Goal: Use online tool/utility: Utilize a website feature to perform a specific function

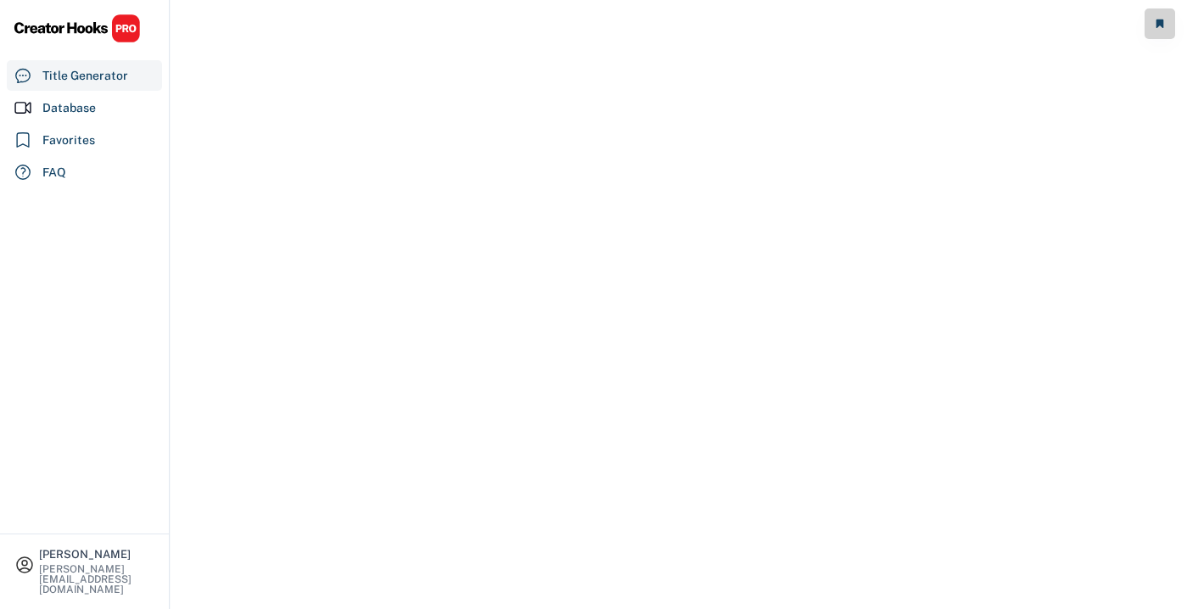
select select "**********"
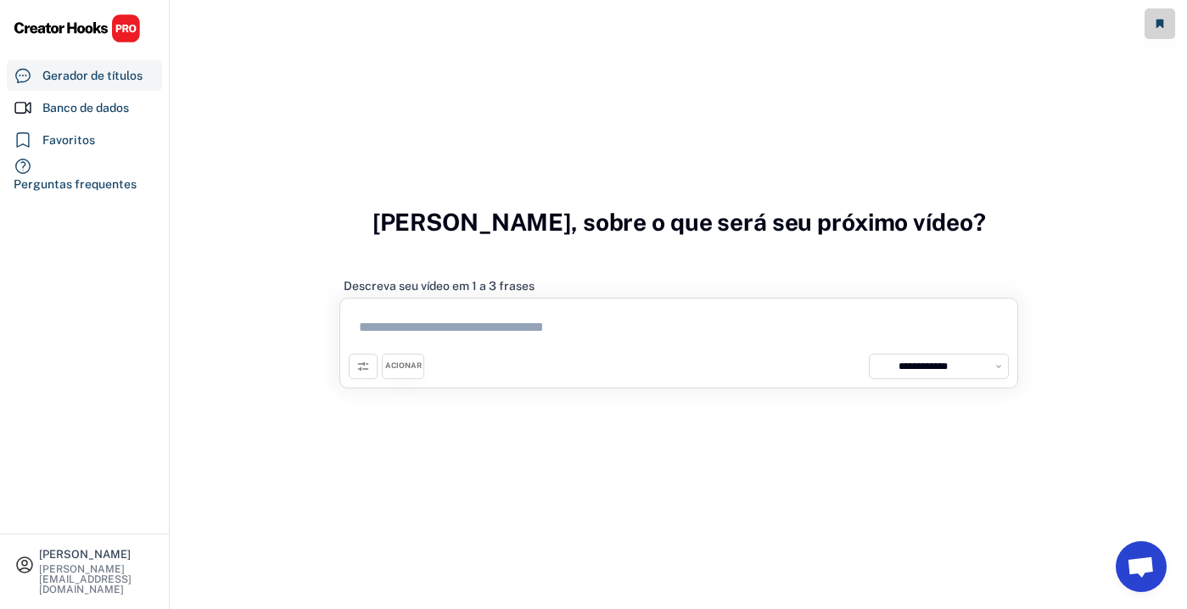
click at [712, 343] on textarea at bounding box center [679, 330] width 660 height 47
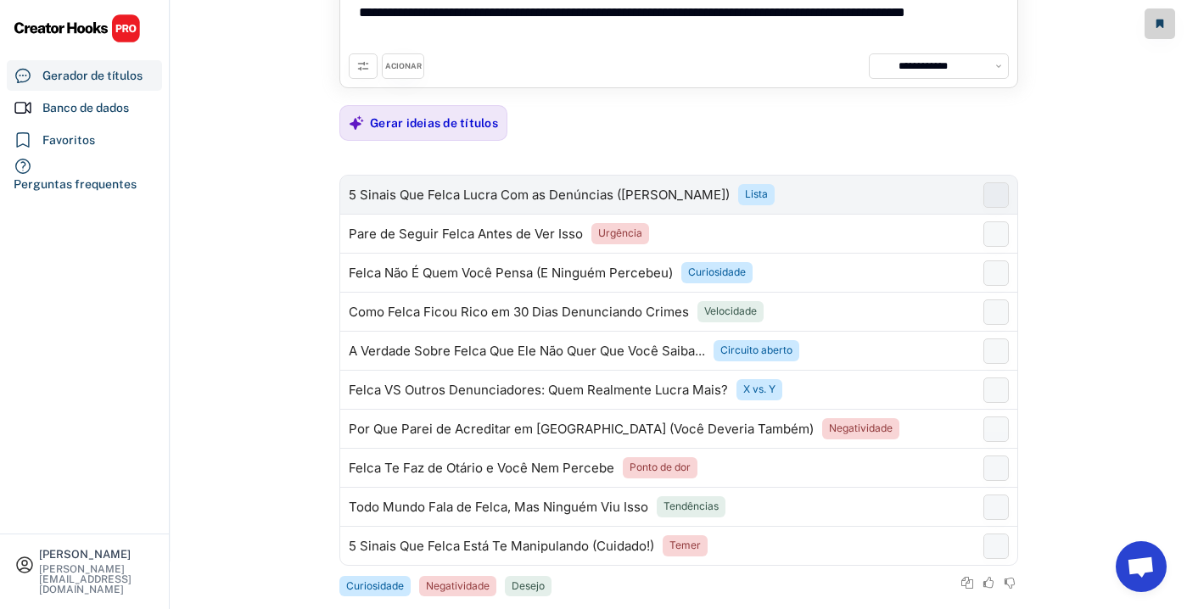
scroll to position [120, 0]
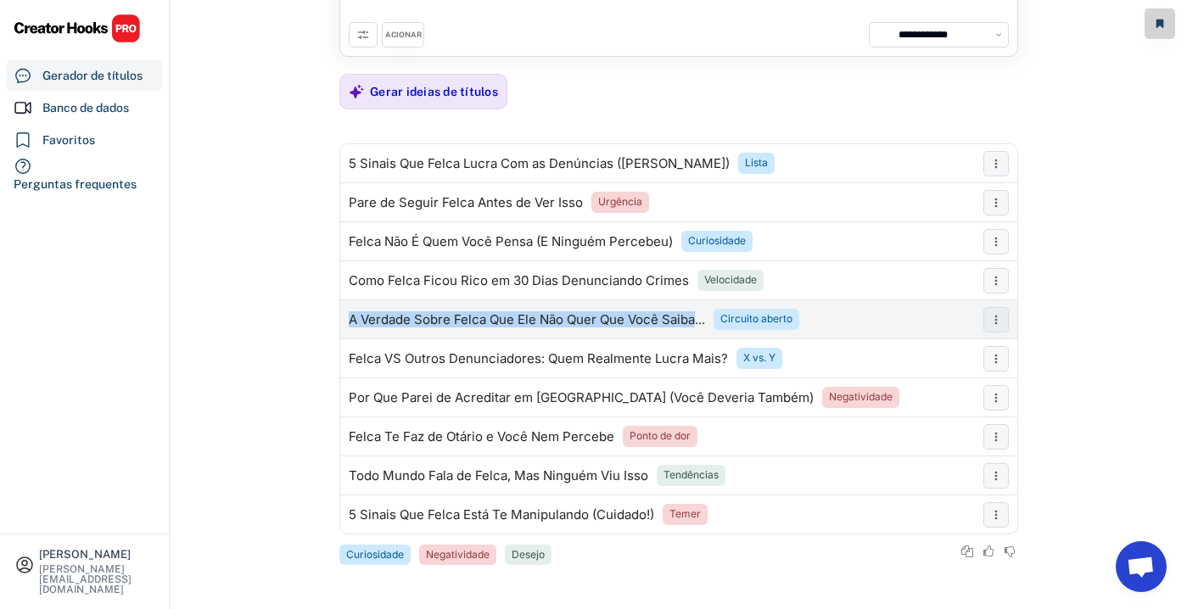
copy font "A Verdade Sobre Felca Que Ele Não Quer Que Você Saiba"
drag, startPoint x: 697, startPoint y: 326, endPoint x: 349, endPoint y: 318, distance: 348.8
click at [349, 318] on font "A Verdade Sobre Felca Que Ele Não Quer Que Você Saiba..." at bounding box center [527, 319] width 356 height 16
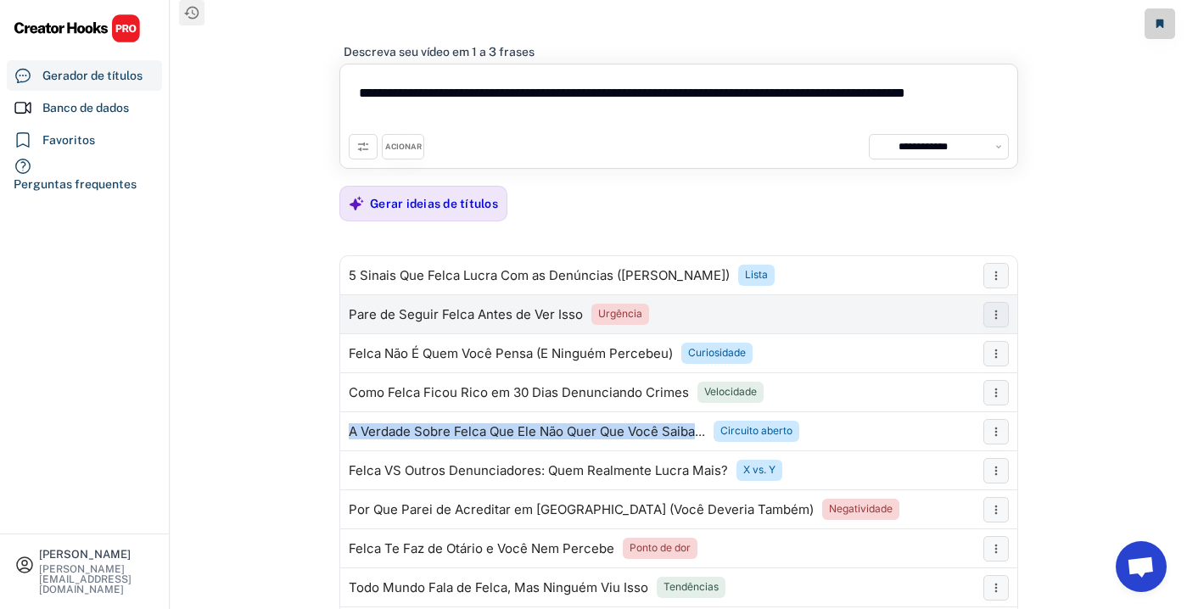
scroll to position [0, 0]
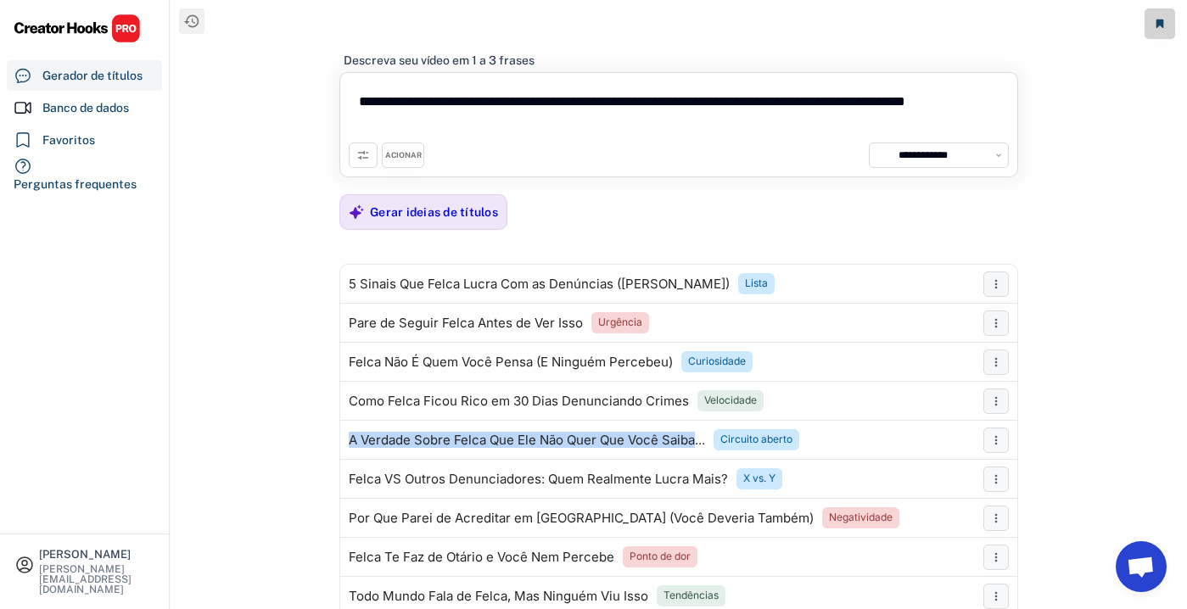
click at [509, 114] on textarea "**********" at bounding box center [679, 111] width 660 height 61
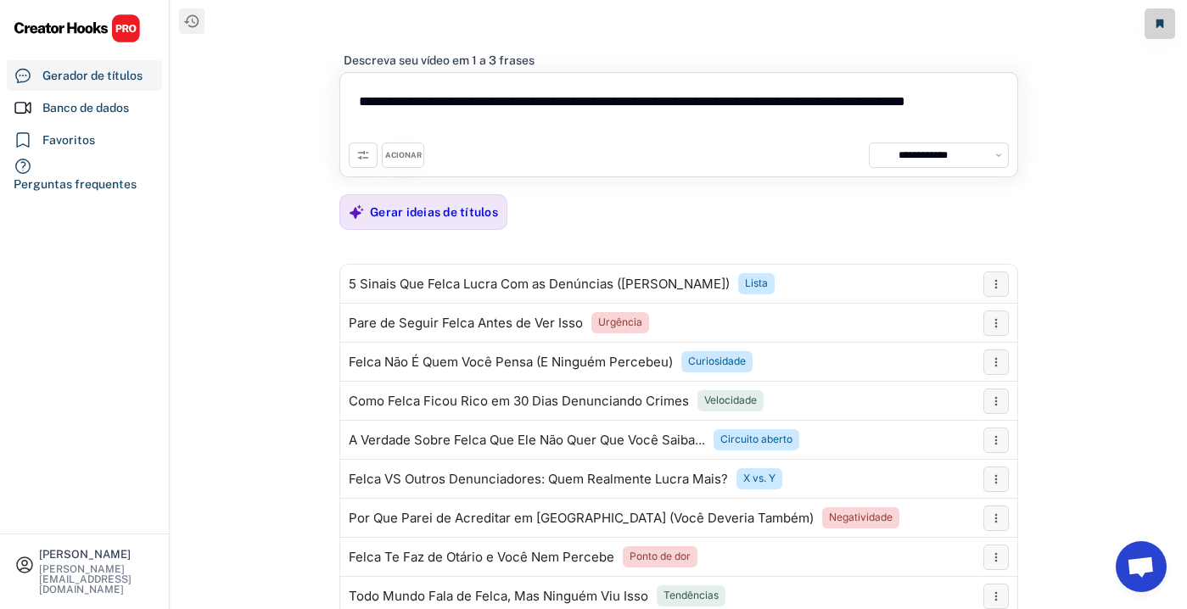
click at [509, 114] on textarea "**********" at bounding box center [679, 111] width 660 height 61
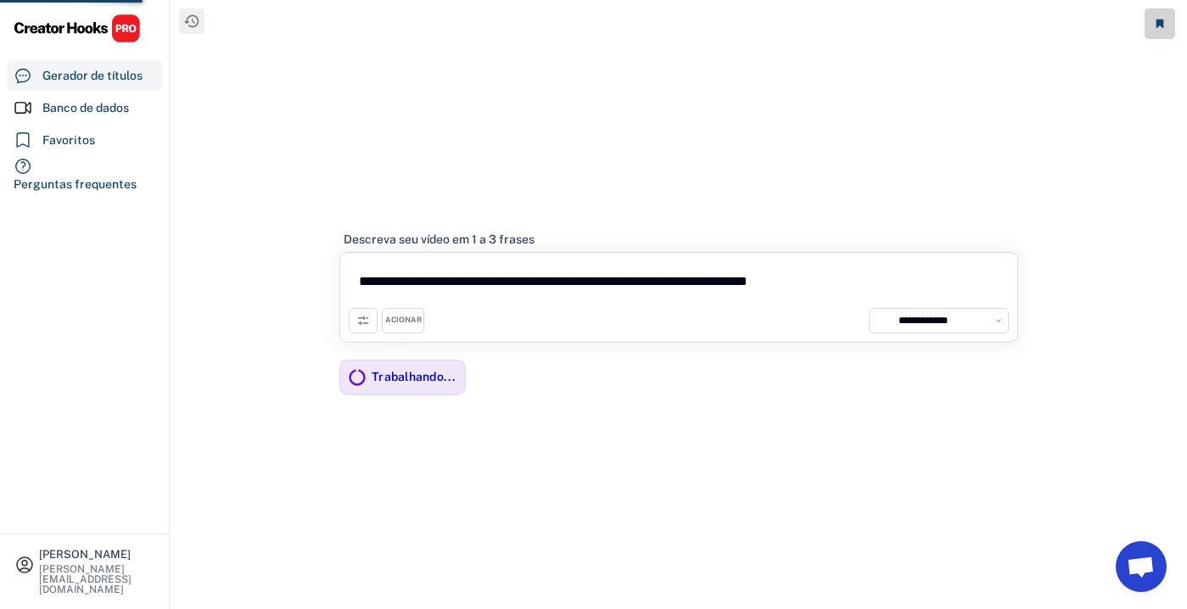
type textarea "**********"
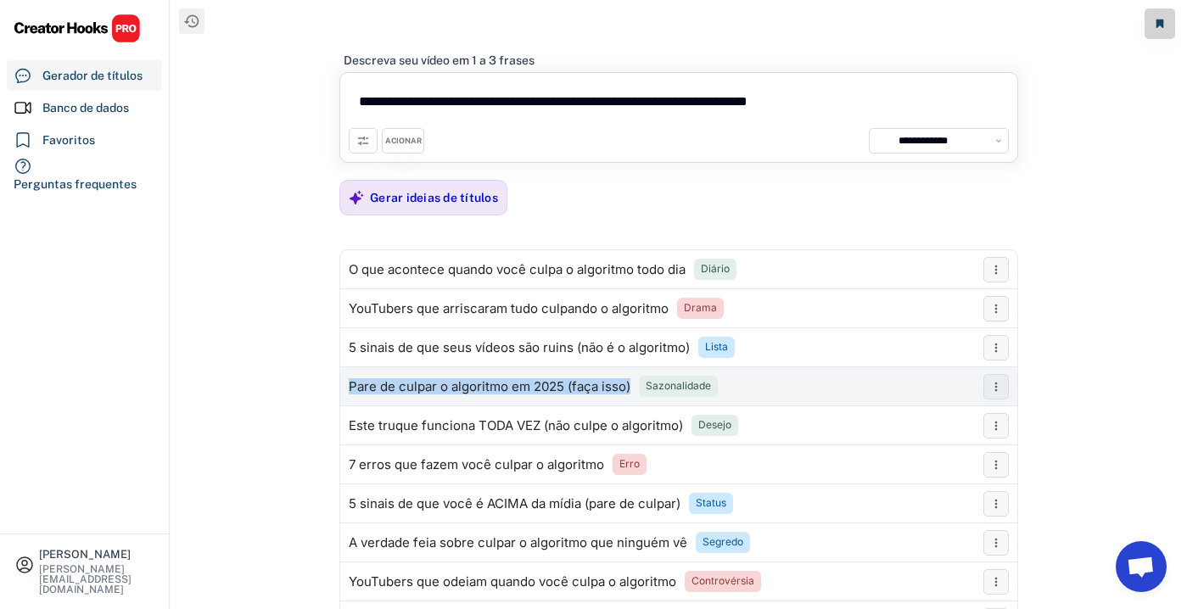
copy font "Pare de culpar o algoritmo em 2025 (faça isso)"
drag, startPoint x: 630, startPoint y: 397, endPoint x: 345, endPoint y: 383, distance: 285.5
click at [345, 383] on div "Pare de culpar o algoritmo em 2025 (faça isso) Sazonalidade" at bounding box center [657, 387] width 635 height 34
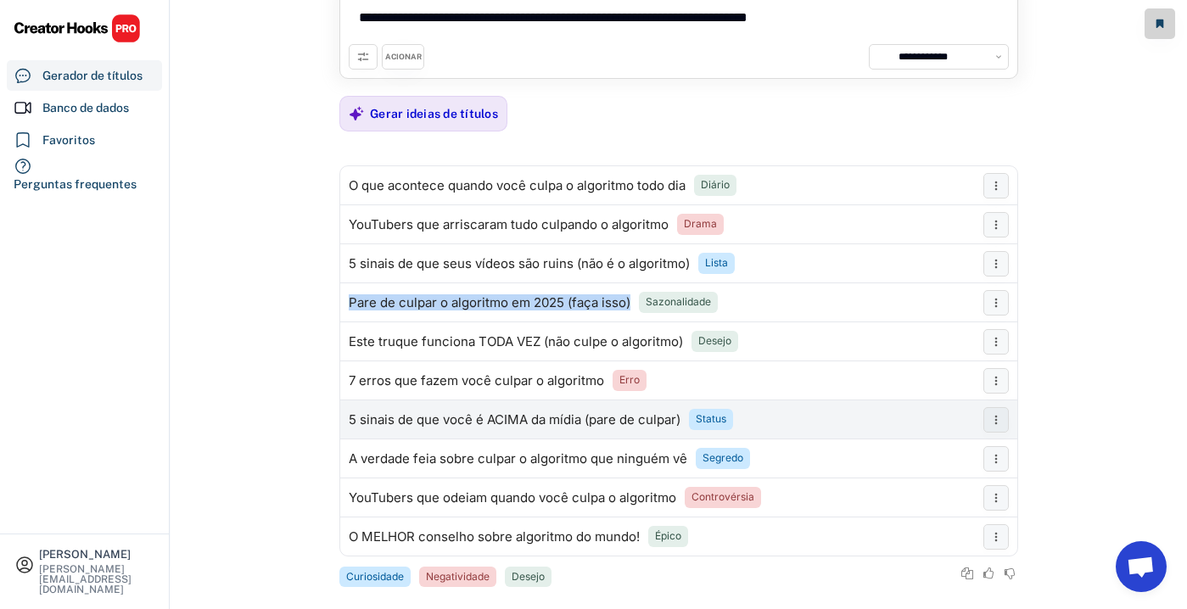
scroll to position [106, 0]
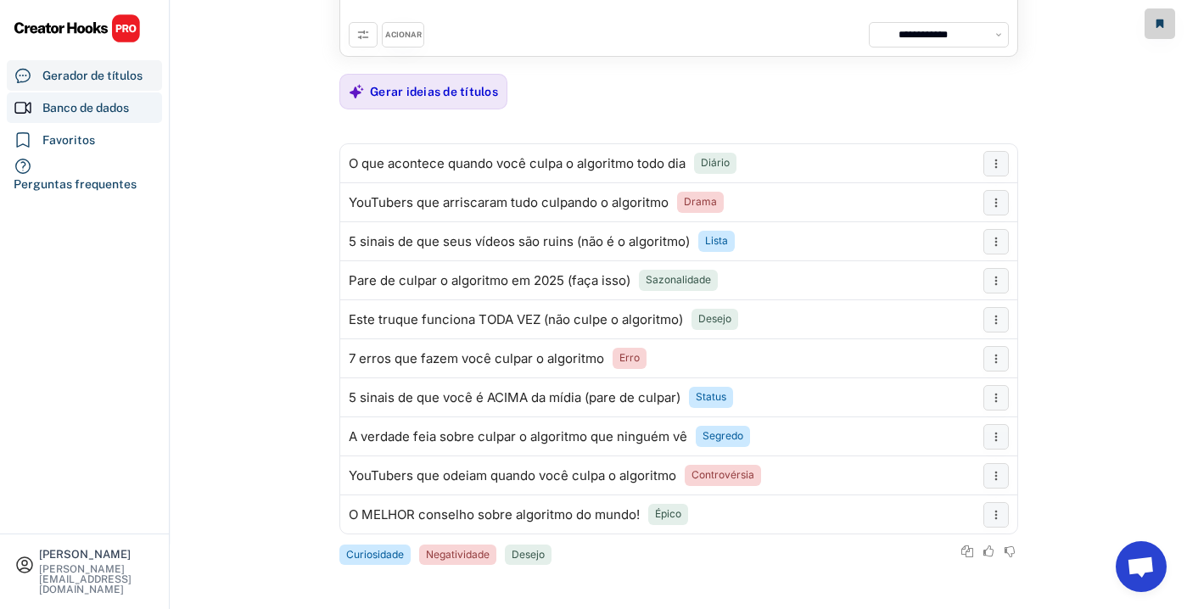
click at [120, 115] on font "Banco de dados" at bounding box center [85, 108] width 87 height 14
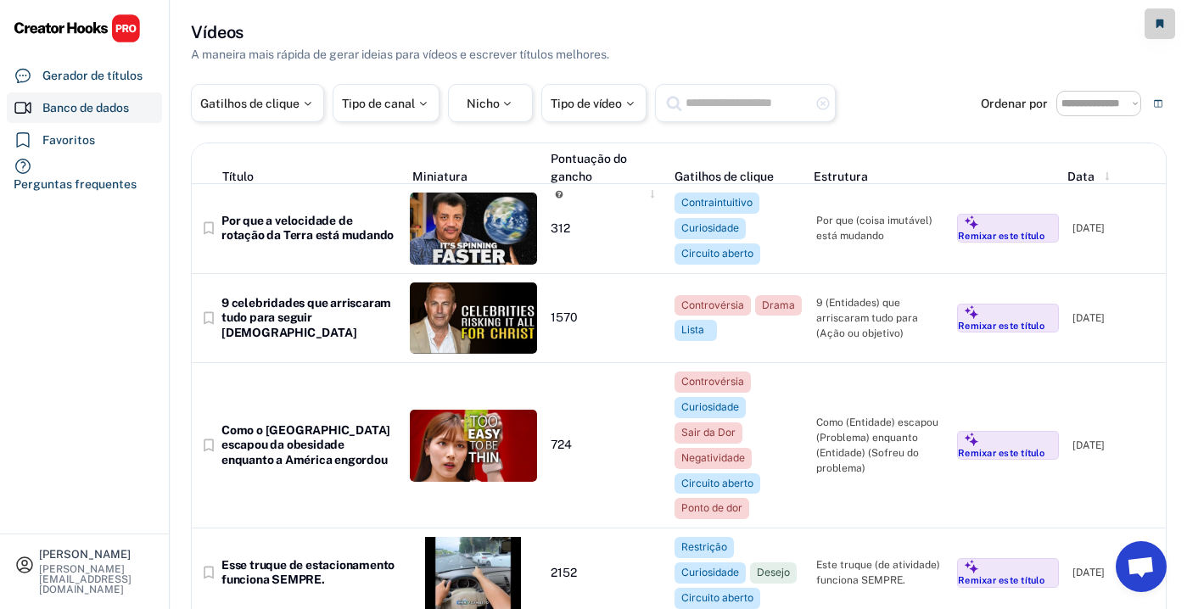
click at [75, 28] on img at bounding box center [77, 29] width 127 height 30
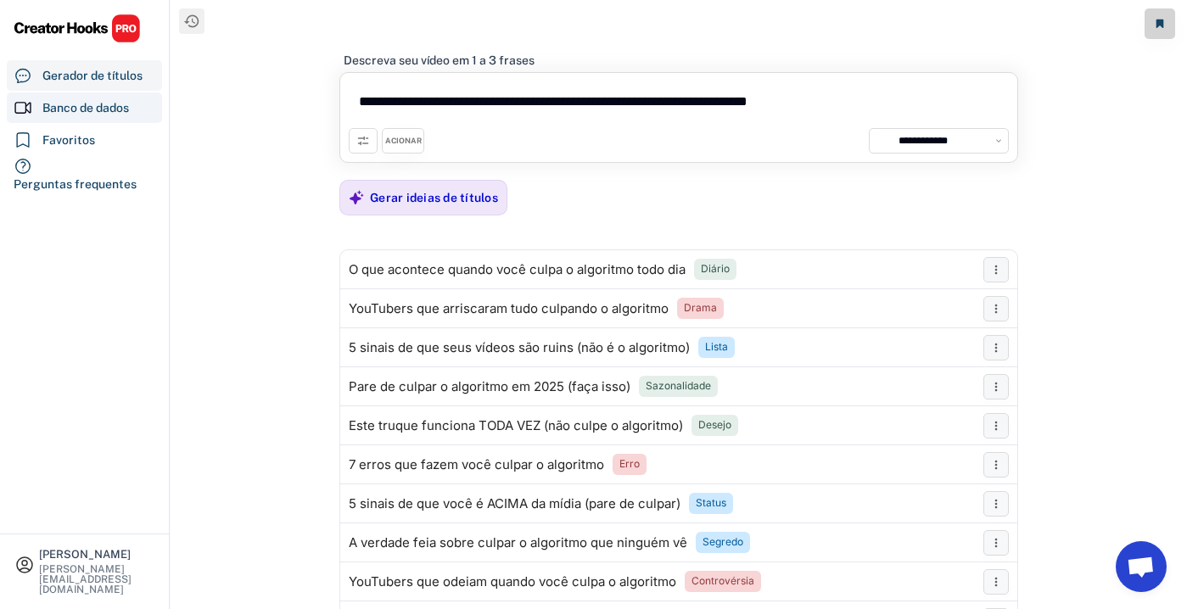
click at [85, 102] on font "Banco de dados" at bounding box center [85, 108] width 87 height 14
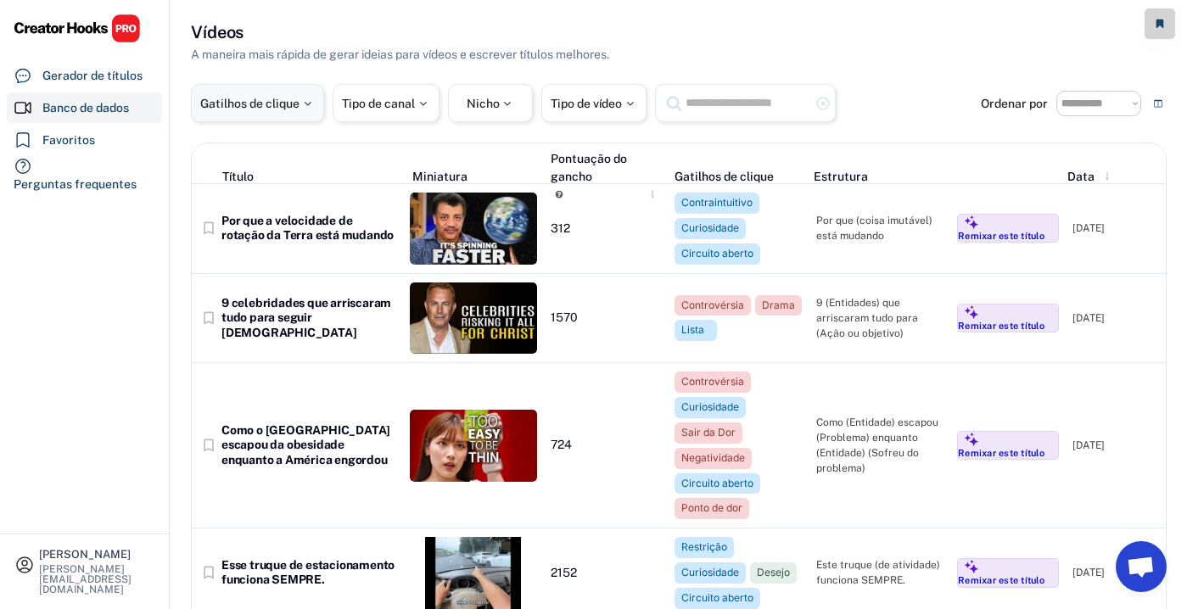
click at [294, 108] on font "Gatilhos de clique" at bounding box center [249, 104] width 99 height 14
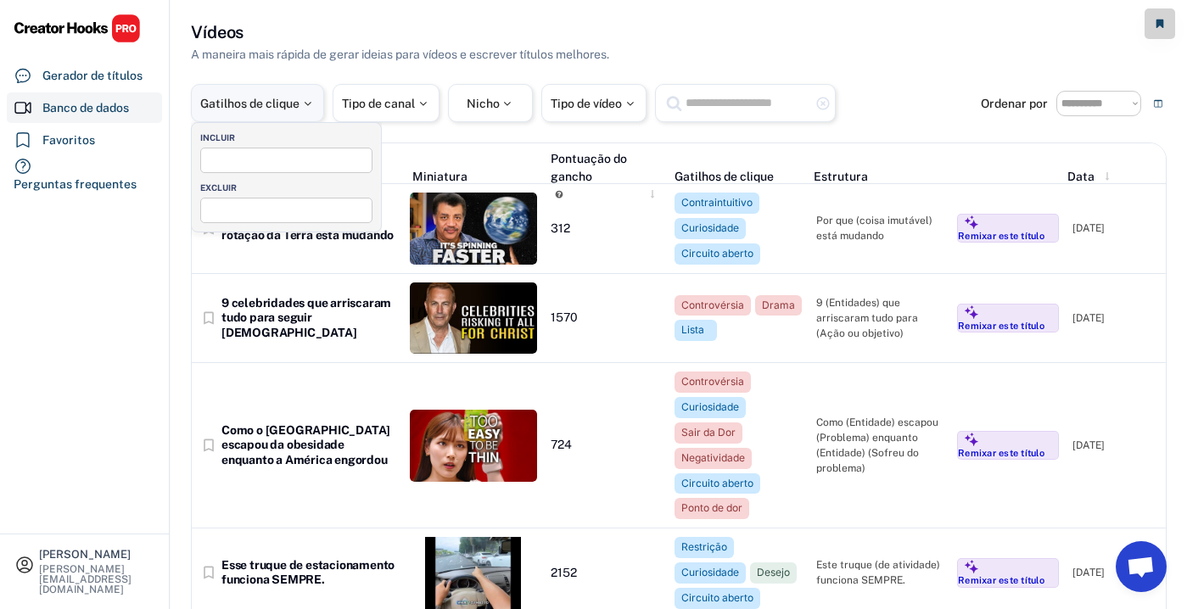
select select
click at [288, 159] on input "search" at bounding box center [290, 158] width 171 height 11
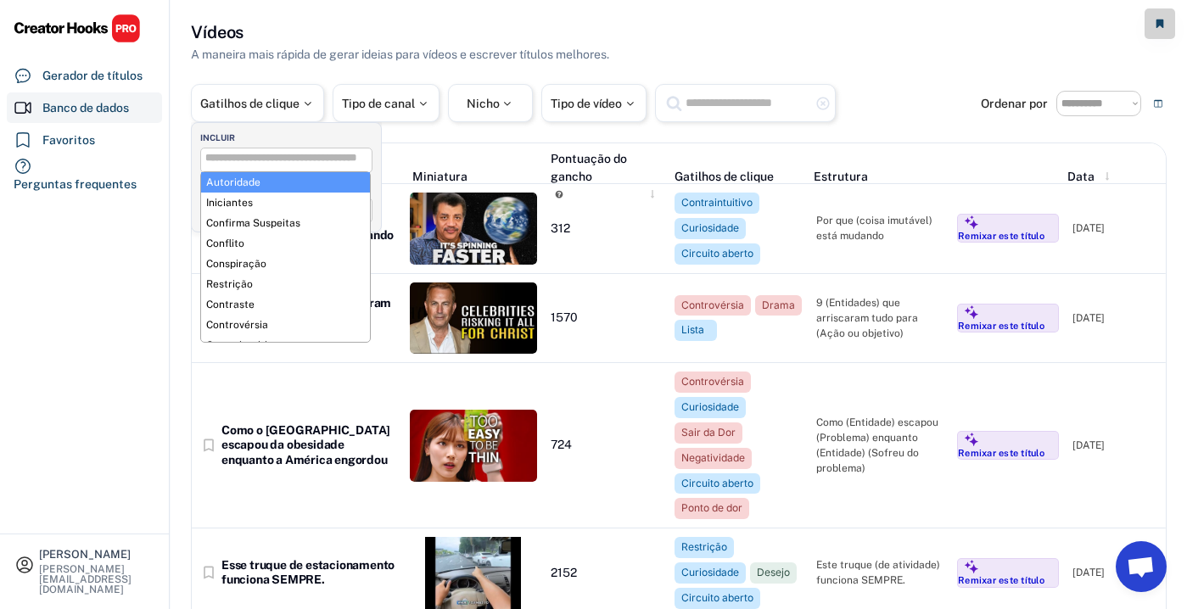
click at [305, 133] on div "INCLUIR" at bounding box center [290, 138] width 181 height 12
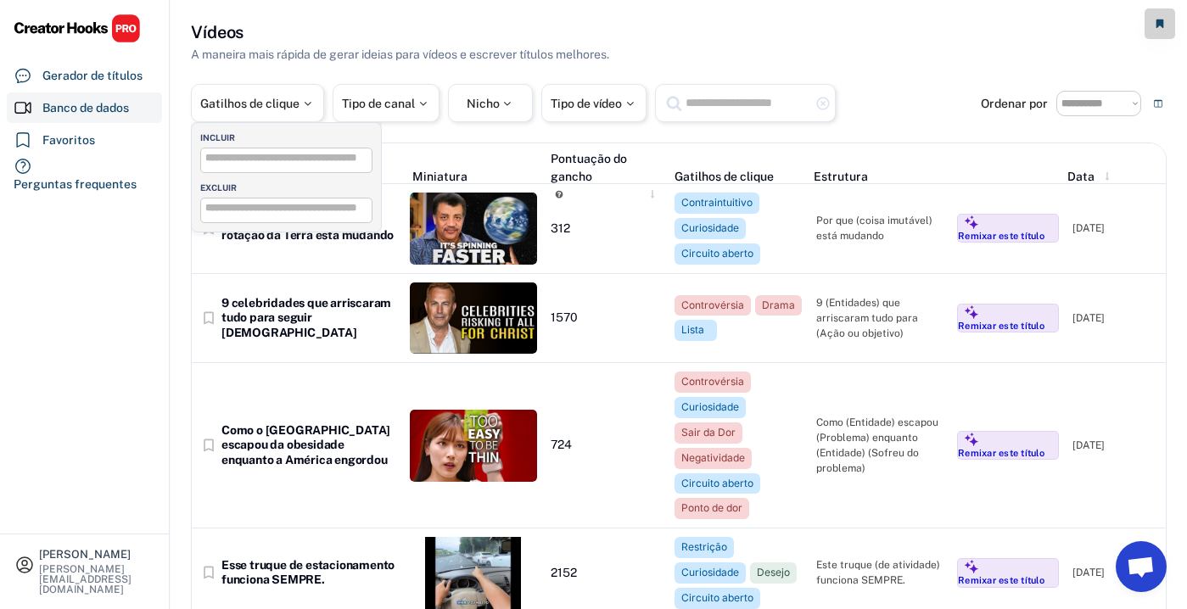
click at [266, 217] on span at bounding box center [286, 211] width 171 height 24
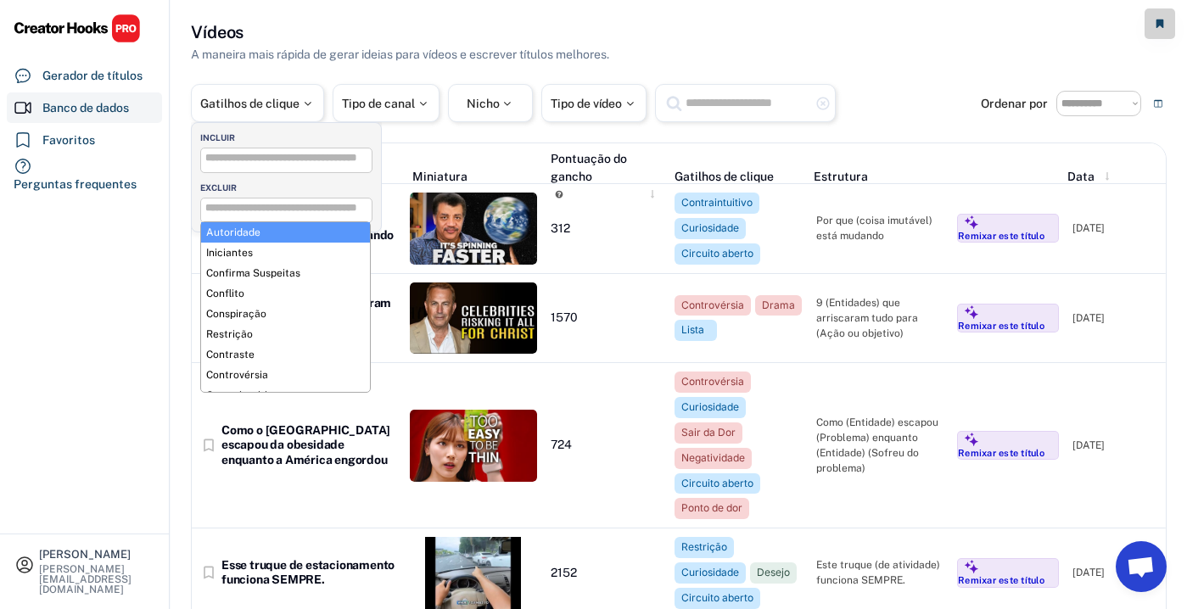
click at [269, 204] on input "search" at bounding box center [290, 208] width 171 height 11
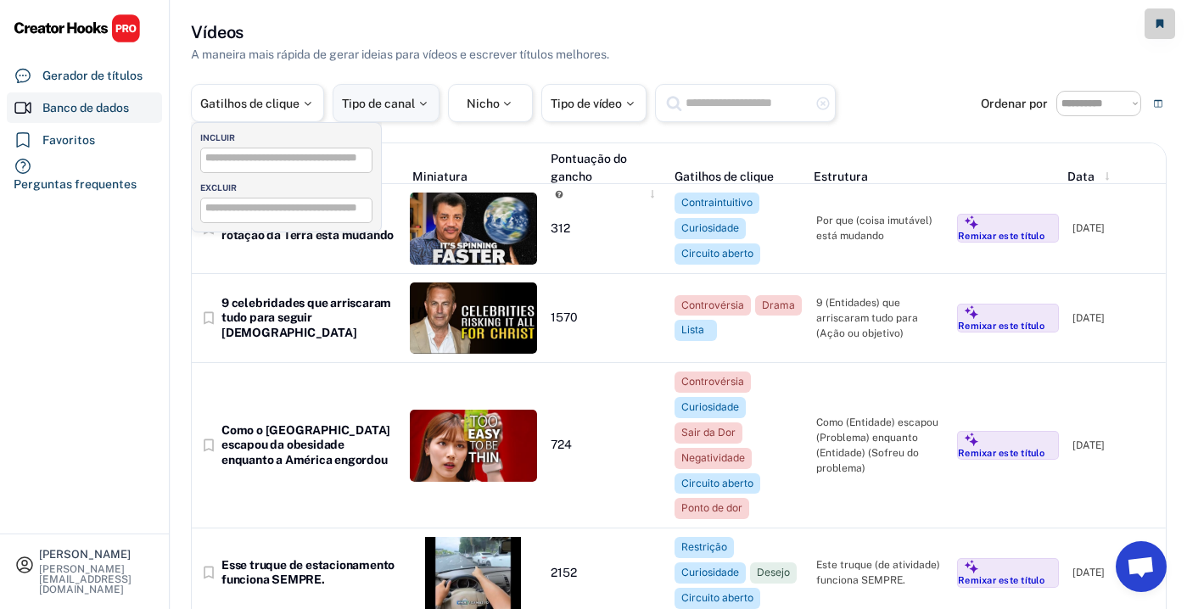
click at [354, 97] on font "Tipo de canal" at bounding box center [378, 104] width 73 height 14
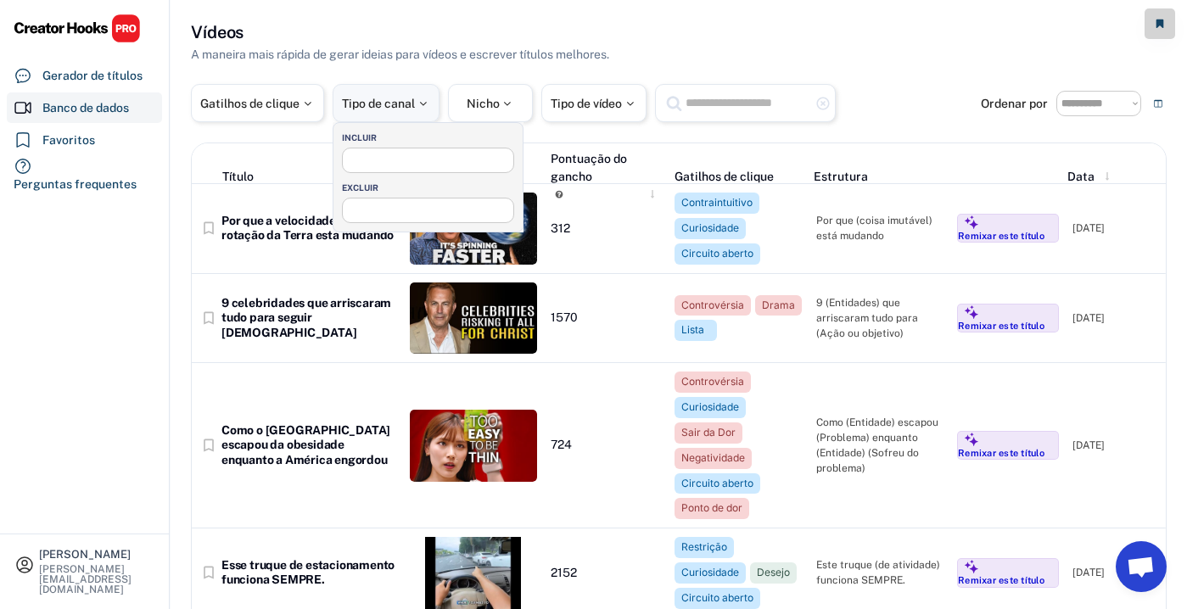
select select
click at [352, 100] on font "Tipo de canal" at bounding box center [378, 104] width 73 height 14
click at [681, 154] on div "Título Miniatura Pontuação do gancho Gatilhos de clique Estrutura Data Data" at bounding box center [679, 163] width 974 height 41
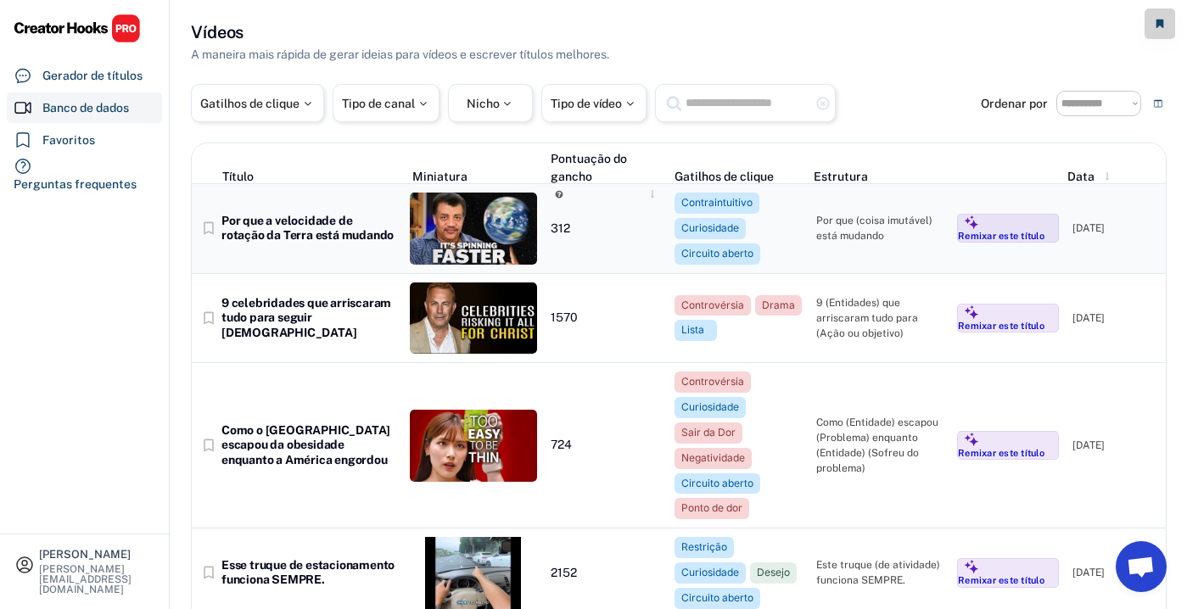
click at [309, 215] on font "Por que a velocidade de rotação da Terra está mudando" at bounding box center [307, 228] width 172 height 29
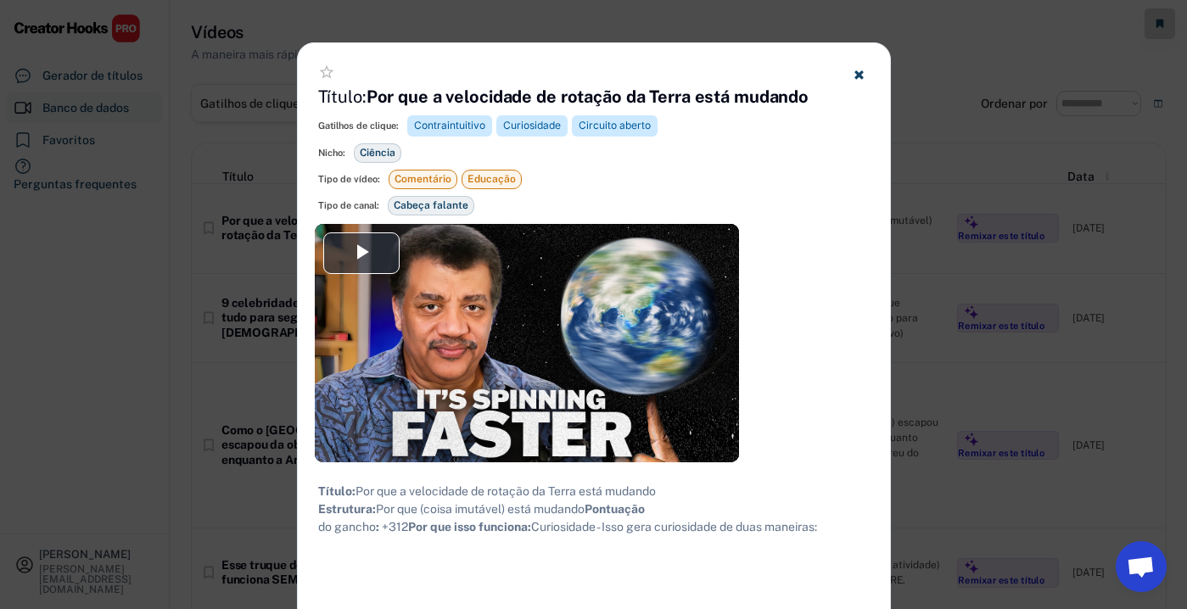
click at [251, 279] on div at bounding box center [593, 304] width 1187 height 609
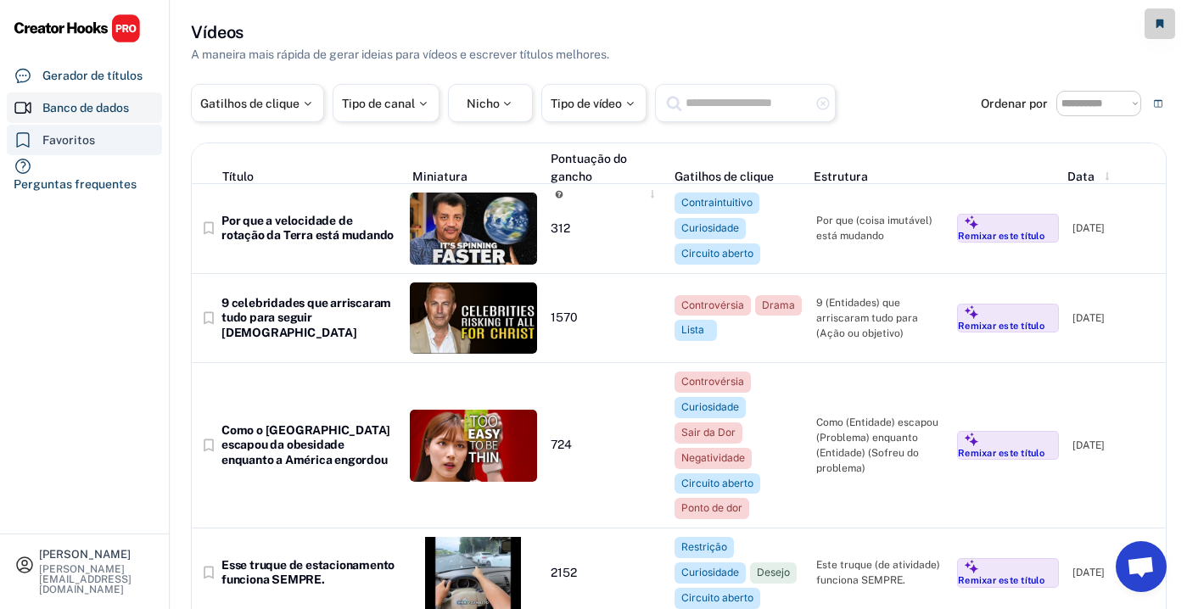
click at [117, 134] on div "Favoritos" at bounding box center [84, 140] width 155 height 31
select select "******"
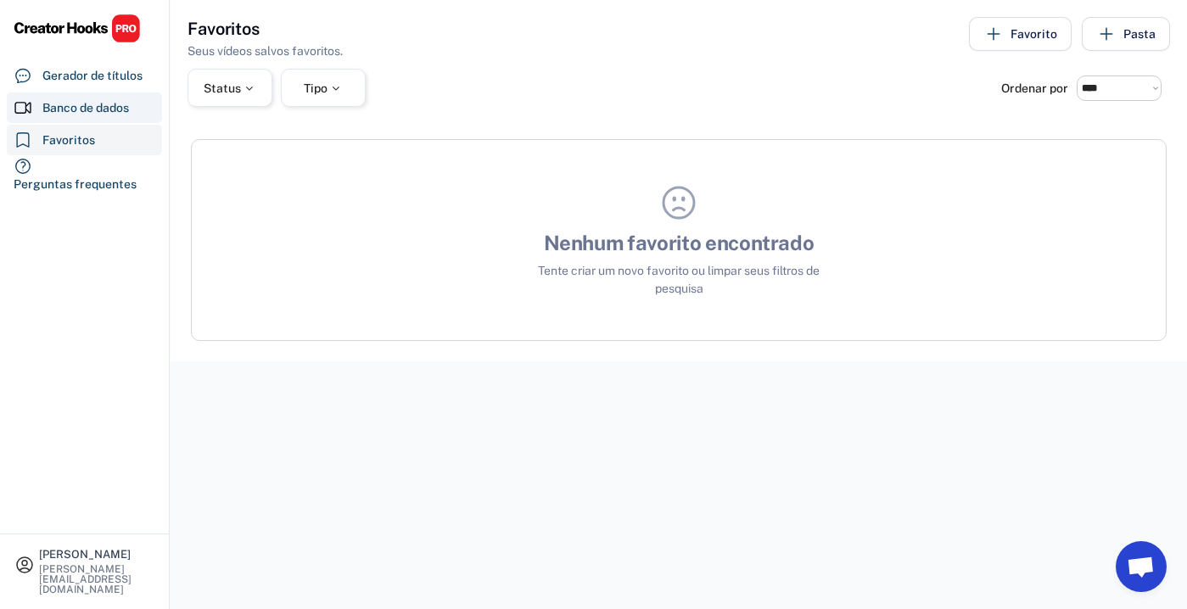
click at [104, 99] on div "Banco de dados" at bounding box center [85, 108] width 87 height 18
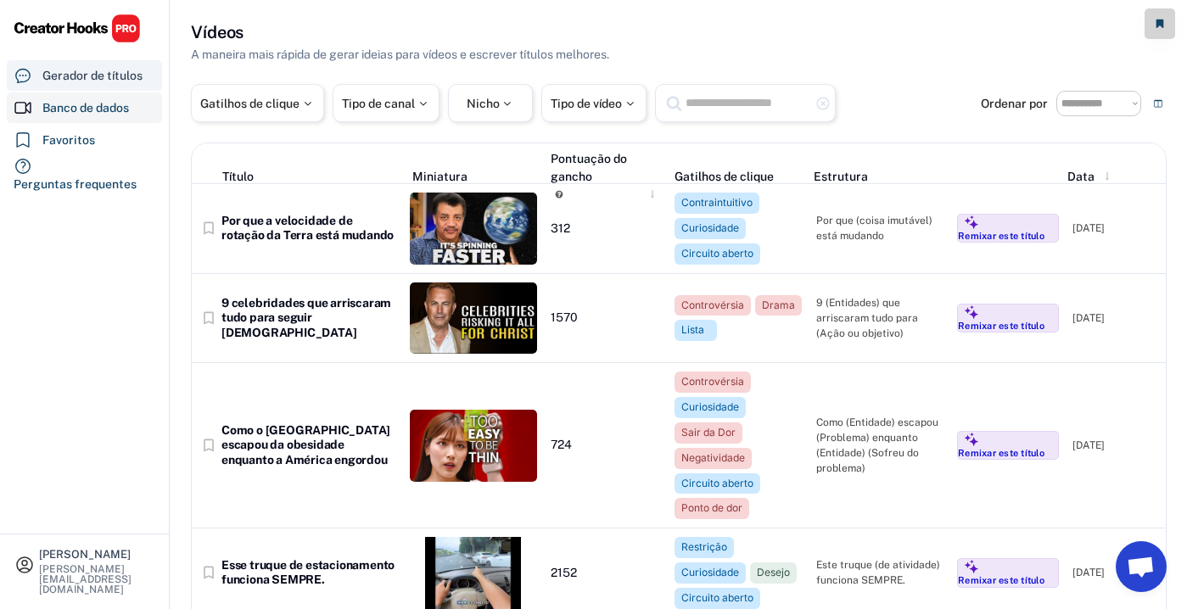
click at [94, 72] on font "Gerador de títulos" at bounding box center [92, 76] width 100 height 14
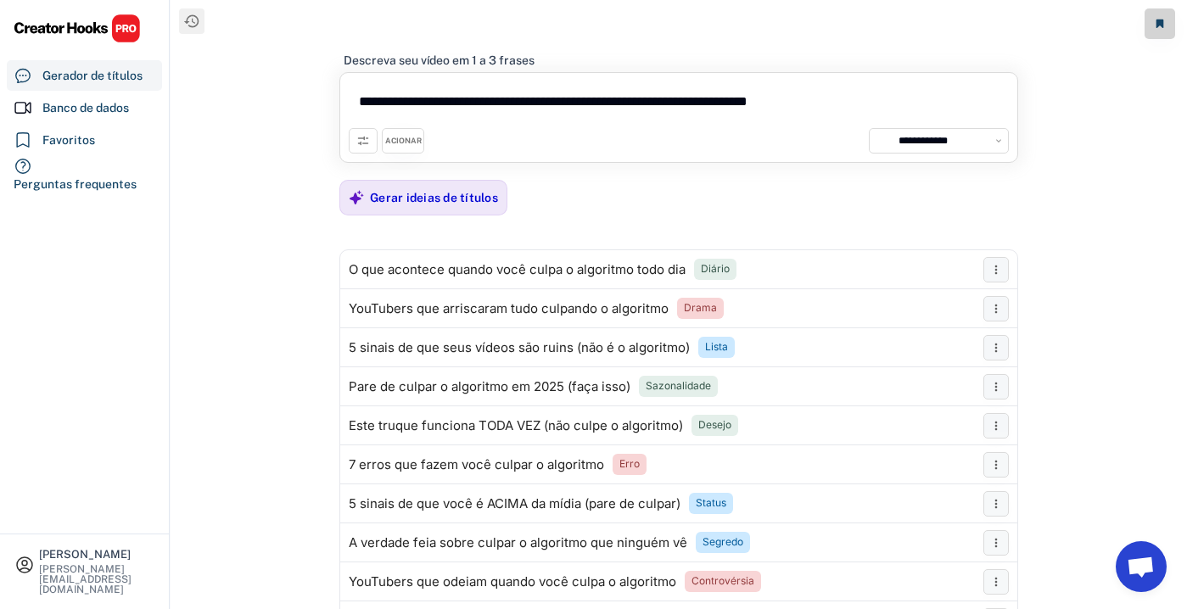
click at [363, 136] on icon at bounding box center [363, 141] width 14 height 14
select select
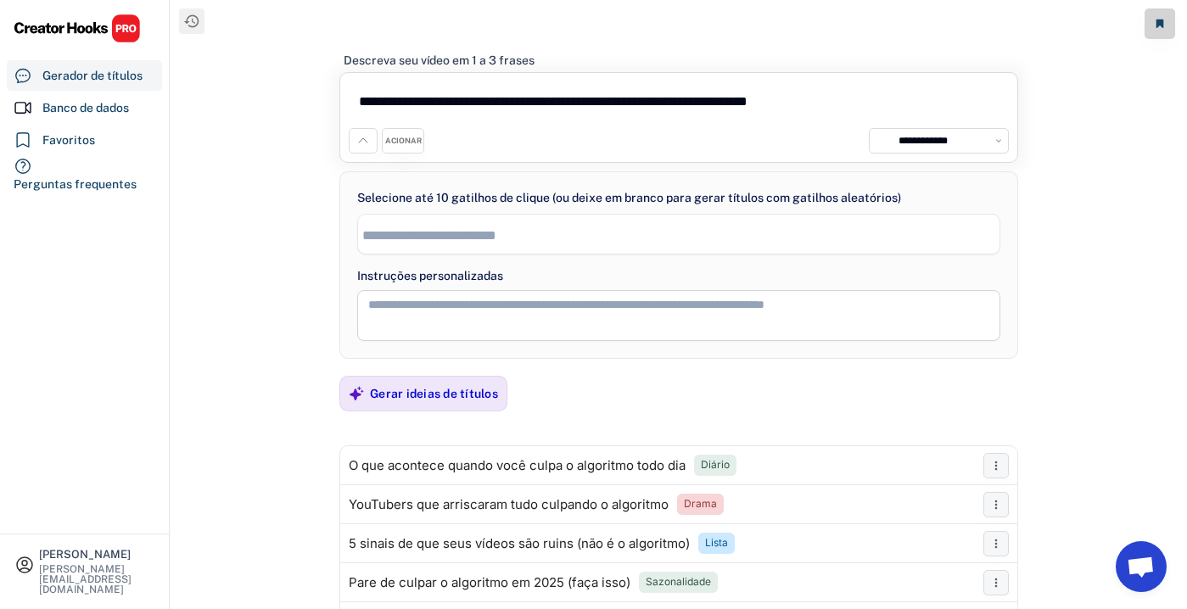
click at [889, 131] on div "**********" at bounding box center [939, 140] width 140 height 25
click at [889, 137] on div "**********" at bounding box center [939, 140] width 140 height 25
click at [132, 109] on div "Banco de dados" at bounding box center [84, 107] width 155 height 31
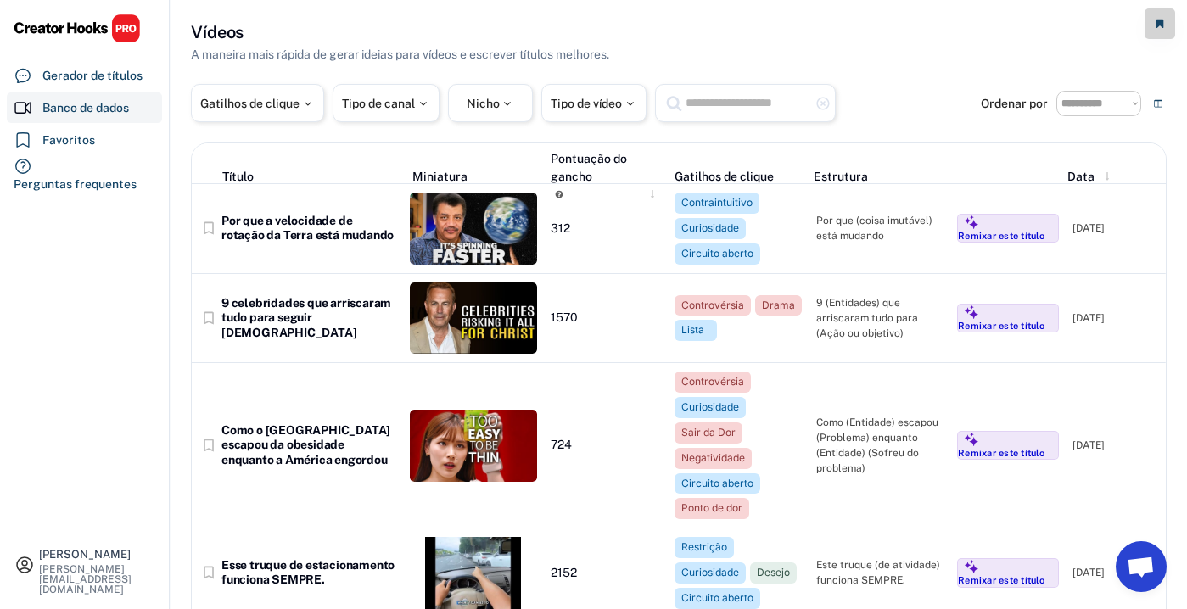
click at [687, 112] on input "text" at bounding box center [747, 102] width 127 height 21
click at [305, 102] on div at bounding box center [307, 104] width 15 height 12
select select
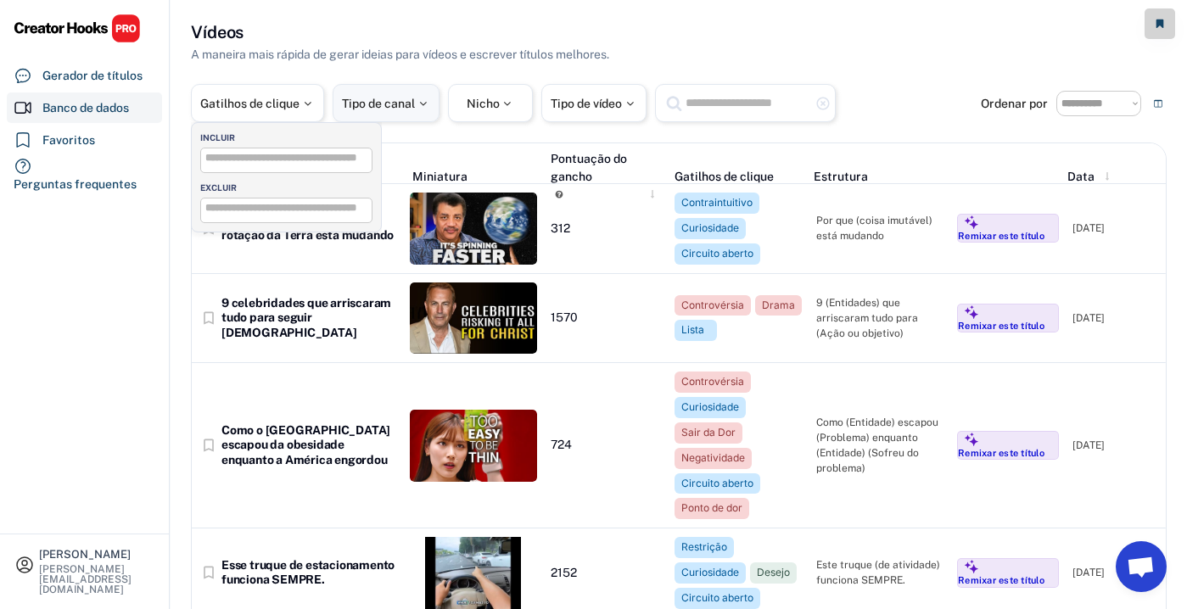
click at [367, 95] on div "Tipo de canal" at bounding box center [386, 103] width 107 height 38
select select
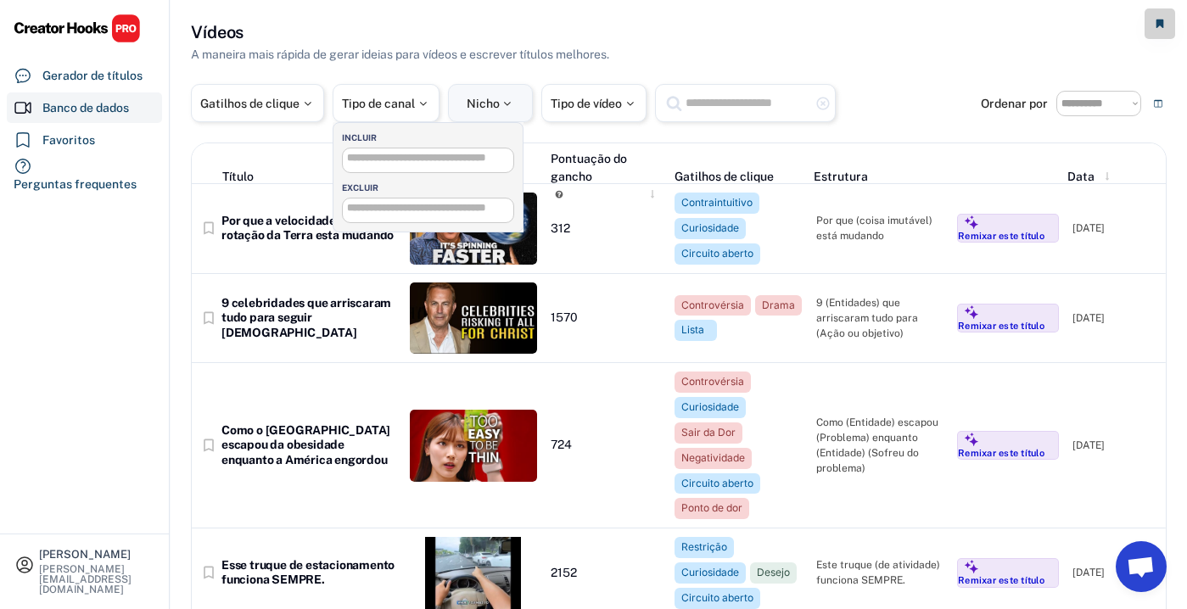
click at [457, 95] on div "Nicho" at bounding box center [490, 103] width 85 height 38
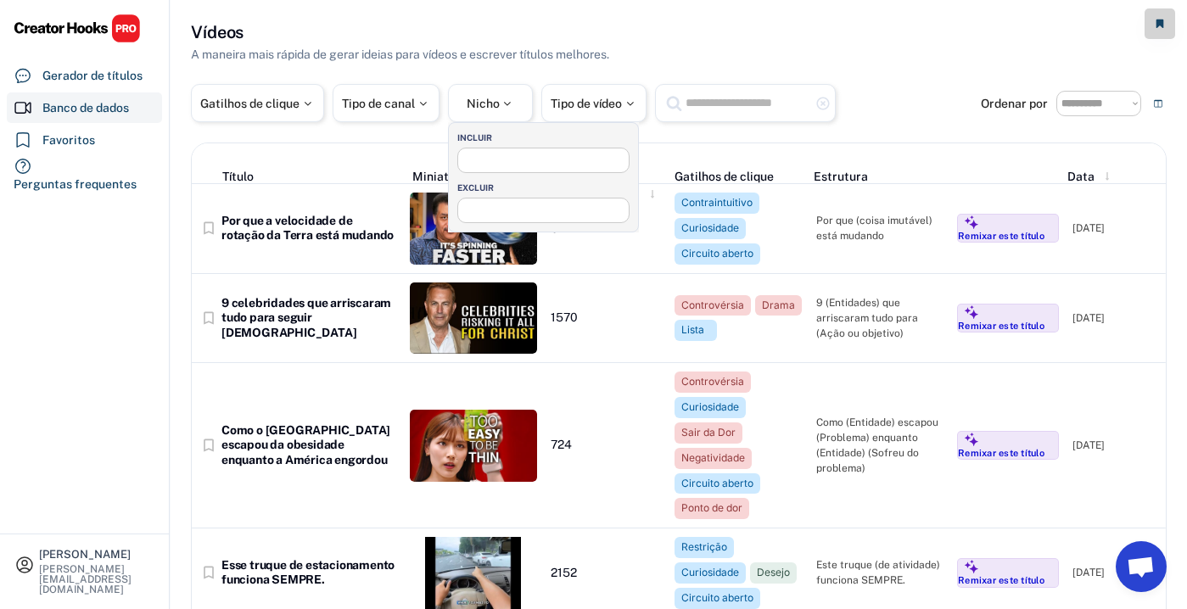
select select
click at [532, 160] on input "search" at bounding box center [547, 158] width 171 height 11
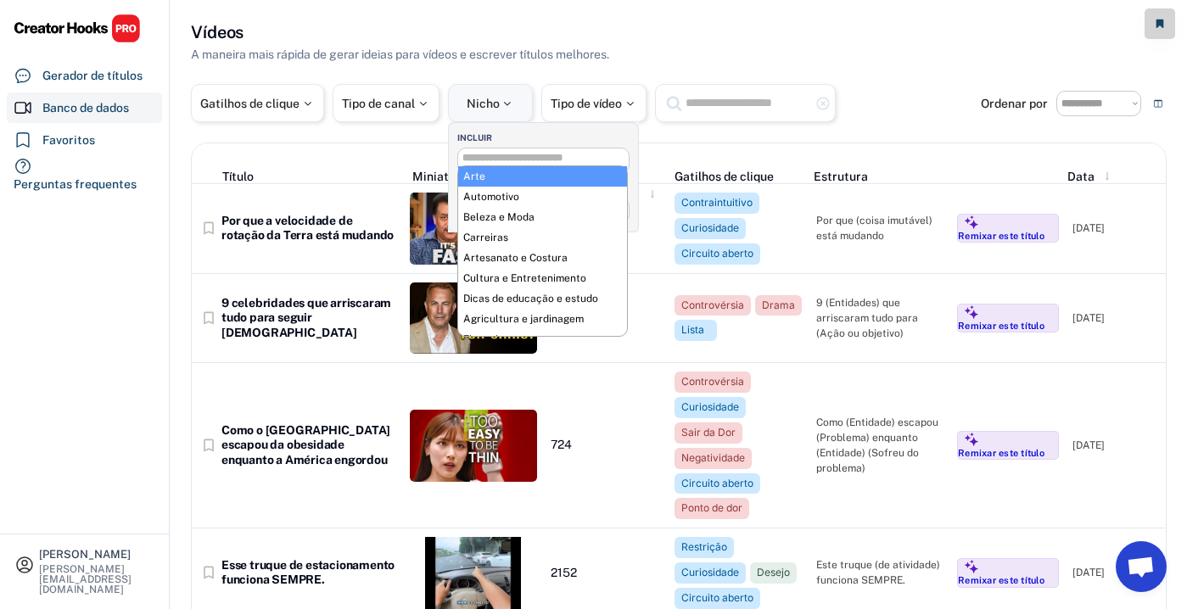
click at [496, 115] on div "Nicho" at bounding box center [490, 103] width 85 height 38
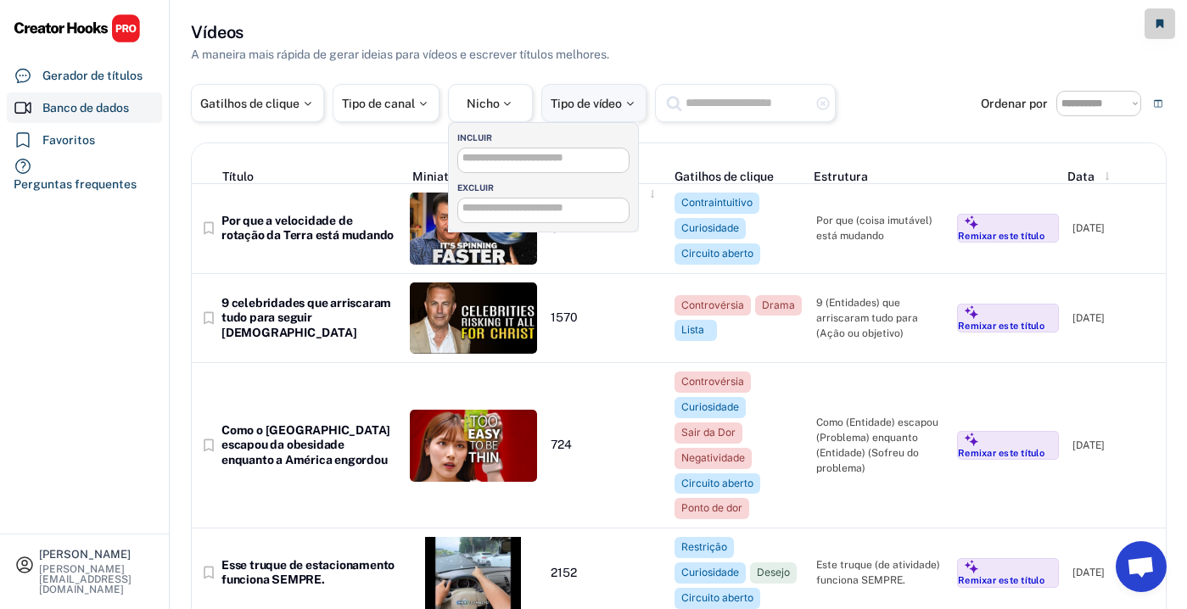
click at [566, 98] on font "Tipo de vídeo" at bounding box center [586, 104] width 71 height 14
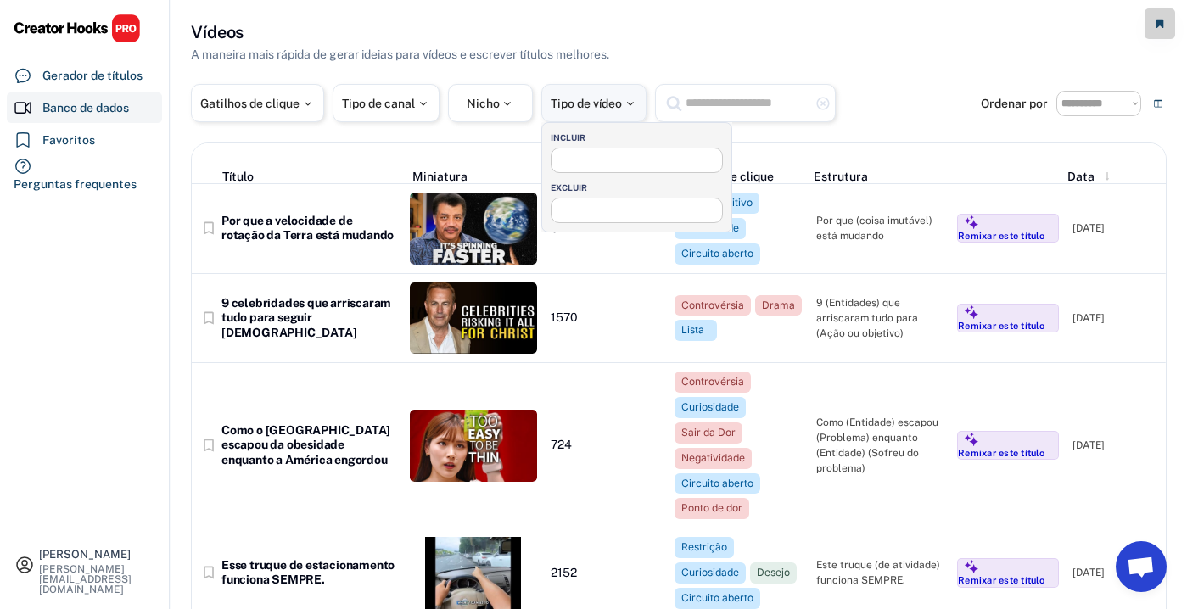
select select
click at [411, 102] on font "Tipo de canal" at bounding box center [378, 104] width 73 height 14
select select
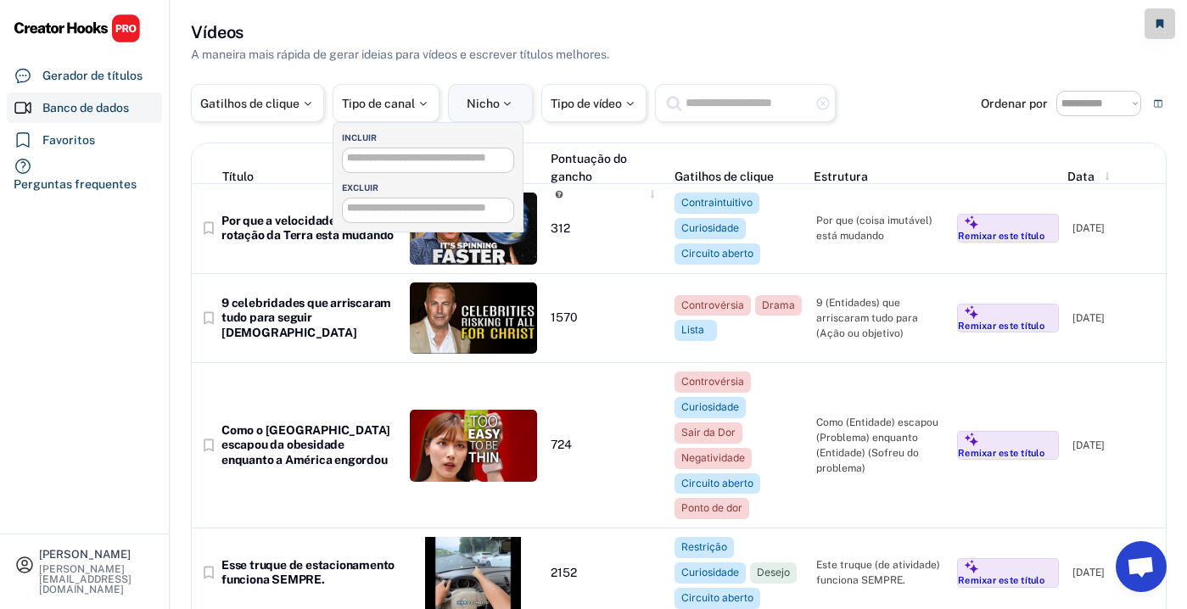
click at [504, 107] on div at bounding box center [507, 104] width 15 height 12
select select
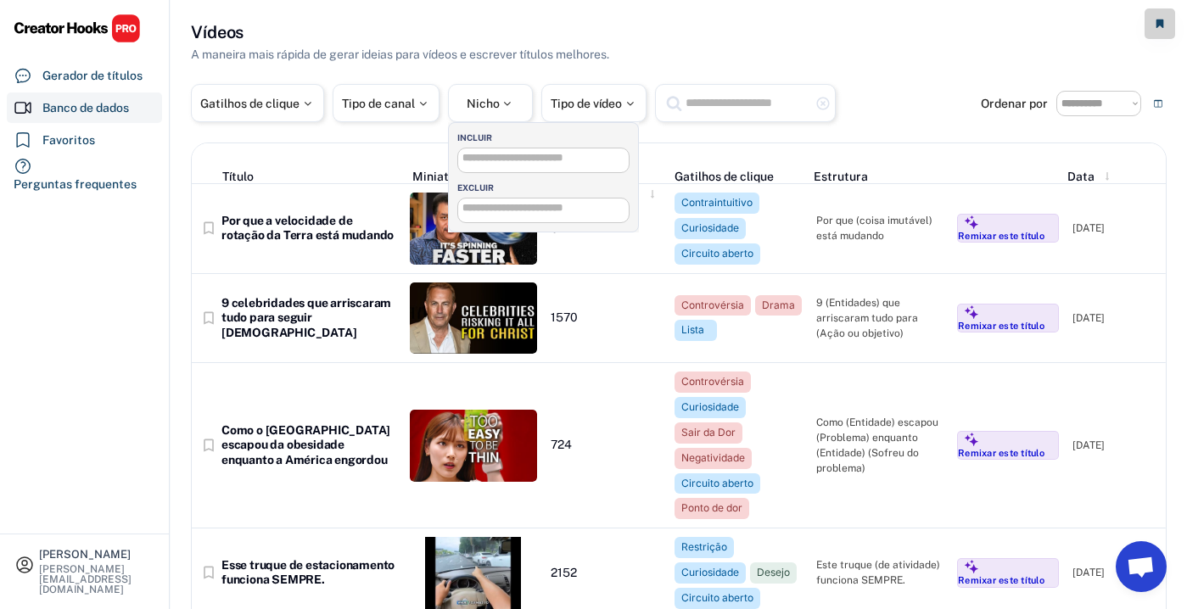
click at [546, 157] on input "search" at bounding box center [547, 158] width 171 height 11
click at [250, 108] on font "Gatilhos de clique" at bounding box center [249, 104] width 99 height 14
select select
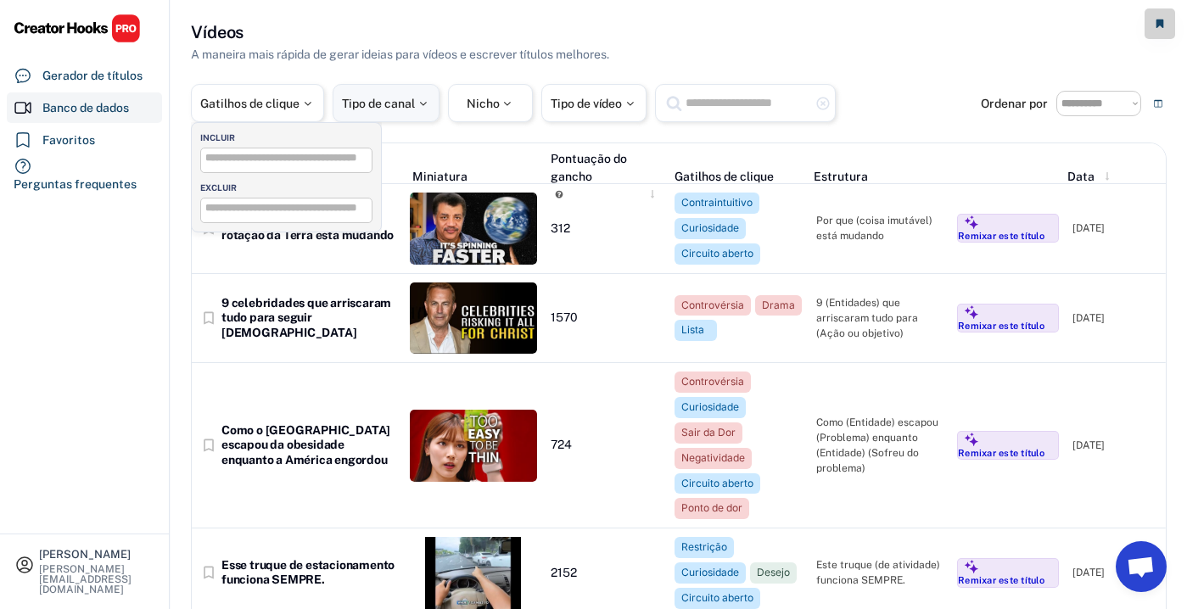
click at [338, 104] on div "Tipo de canal" at bounding box center [386, 103] width 107 height 38
select select
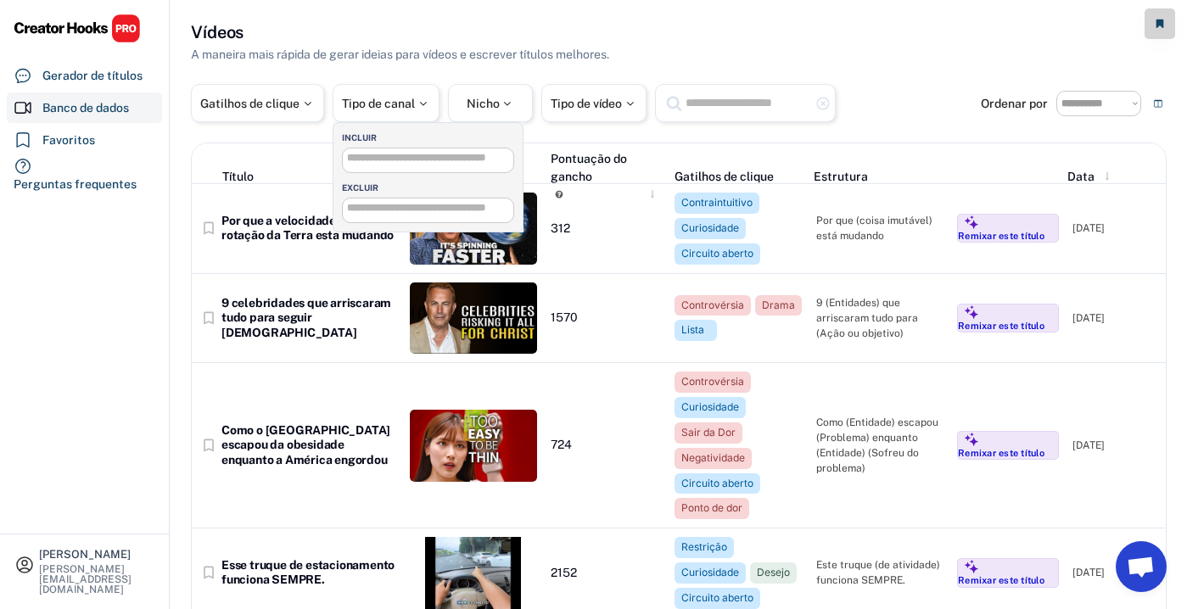
click at [367, 154] on input "search" at bounding box center [432, 158] width 171 height 11
type input "*********"
click at [426, 135] on div "INCLUIR" at bounding box center [432, 138] width 181 height 12
click at [438, 159] on input "search" at bounding box center [432, 158] width 171 height 11
type input "*"
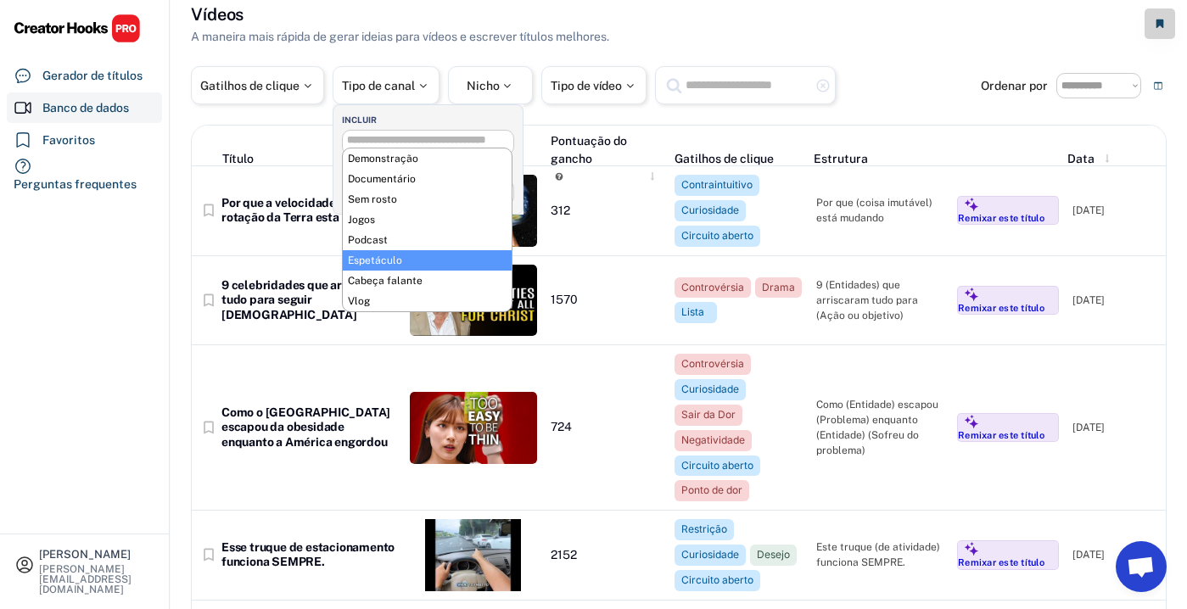
scroll to position [14, 0]
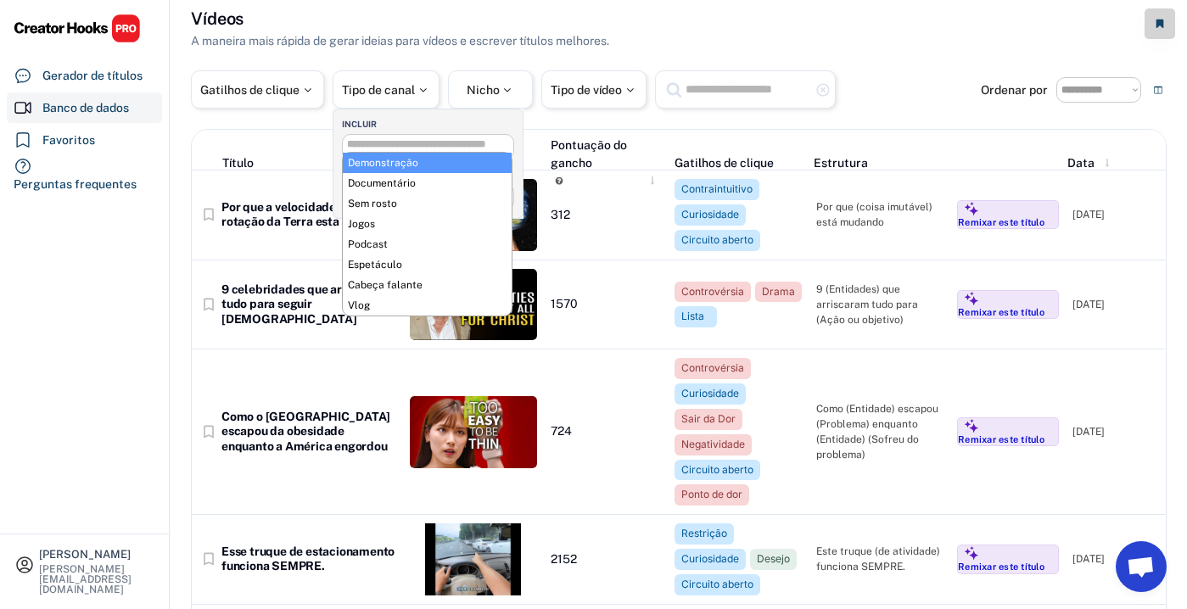
click at [417, 118] on div "INCLUIR" at bounding box center [432, 124] width 181 height 12
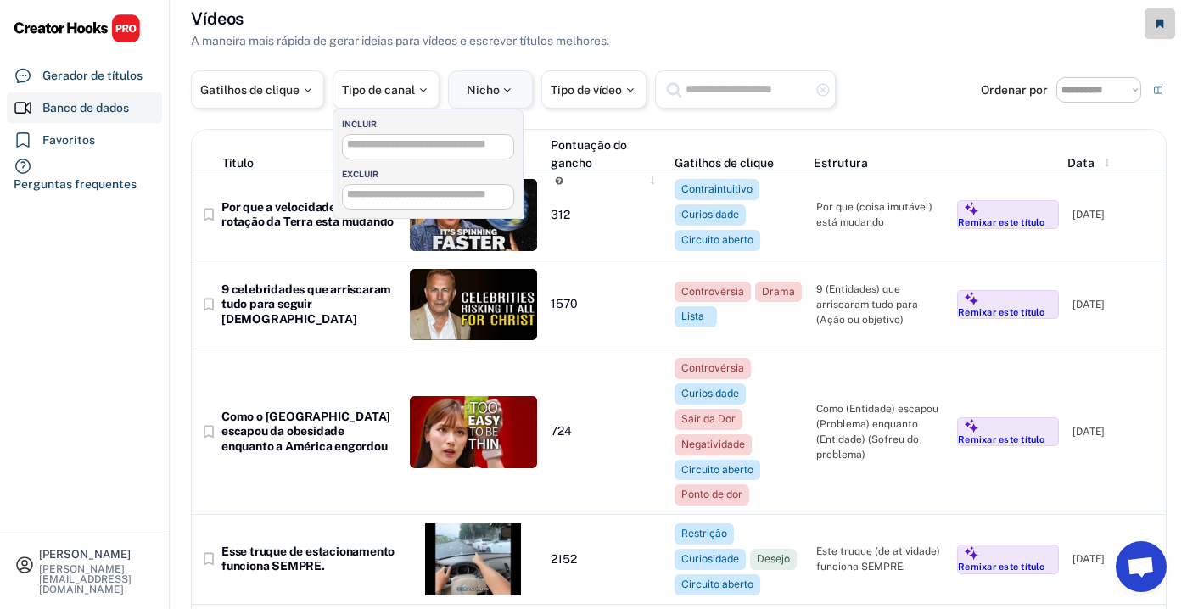
click at [469, 83] on font "Nicho" at bounding box center [483, 90] width 33 height 14
select select
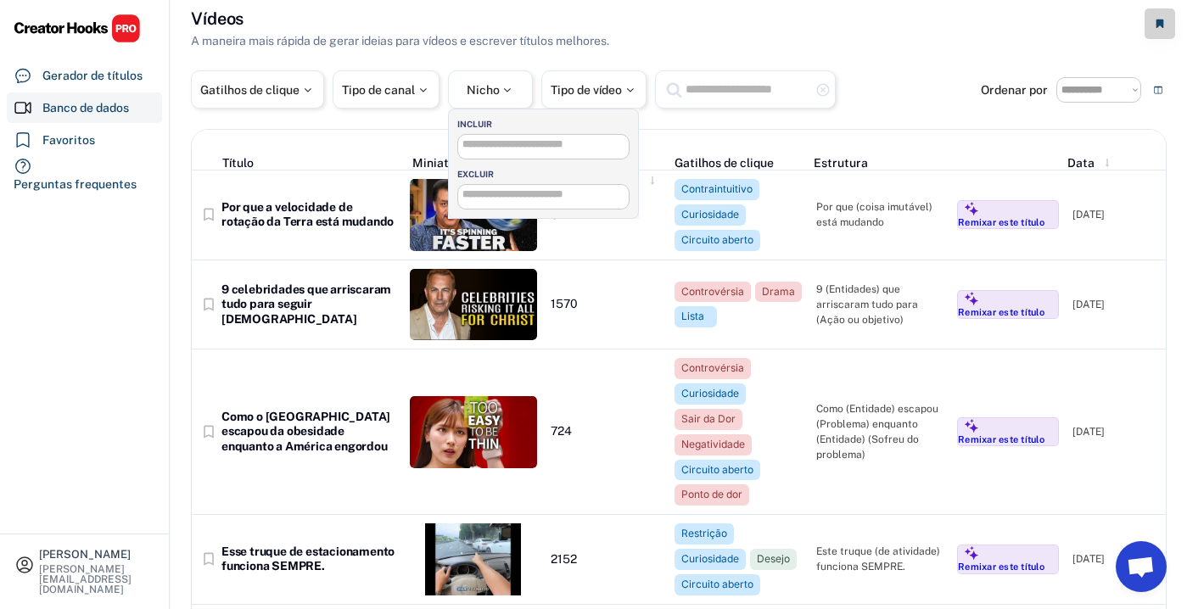
click at [475, 140] on input "search" at bounding box center [547, 144] width 171 height 11
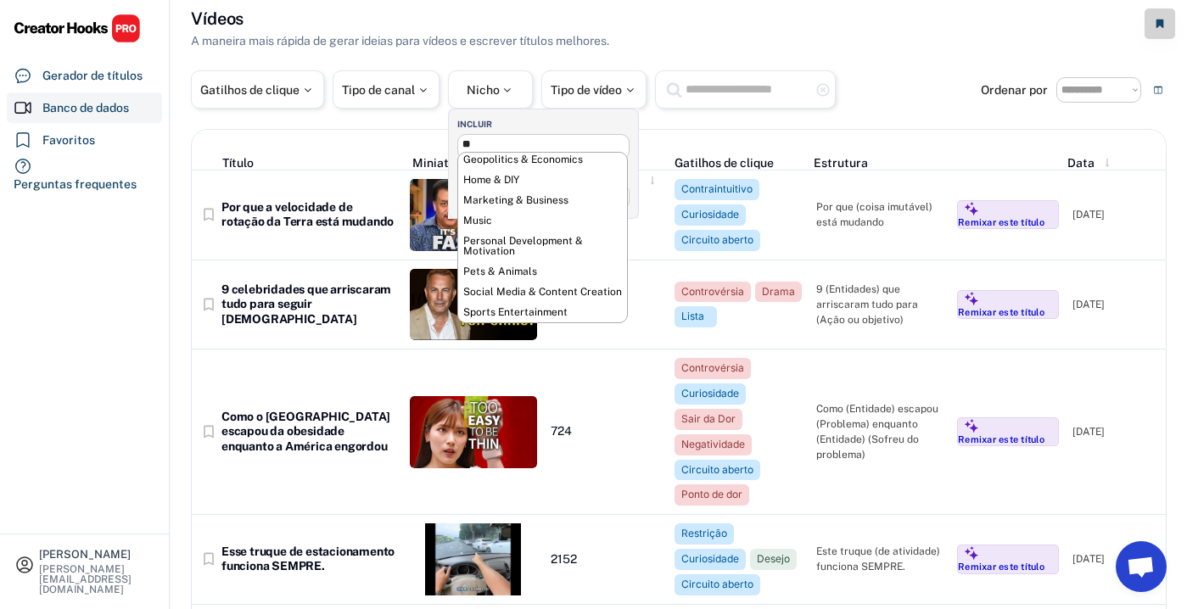
scroll to position [0, 0]
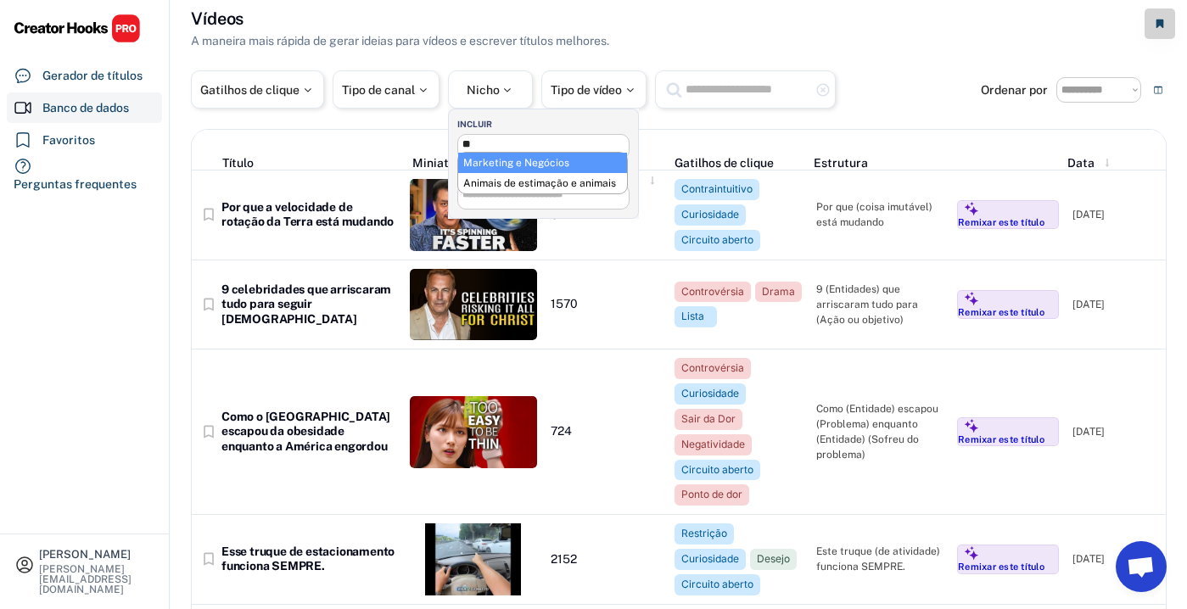
type input "**"
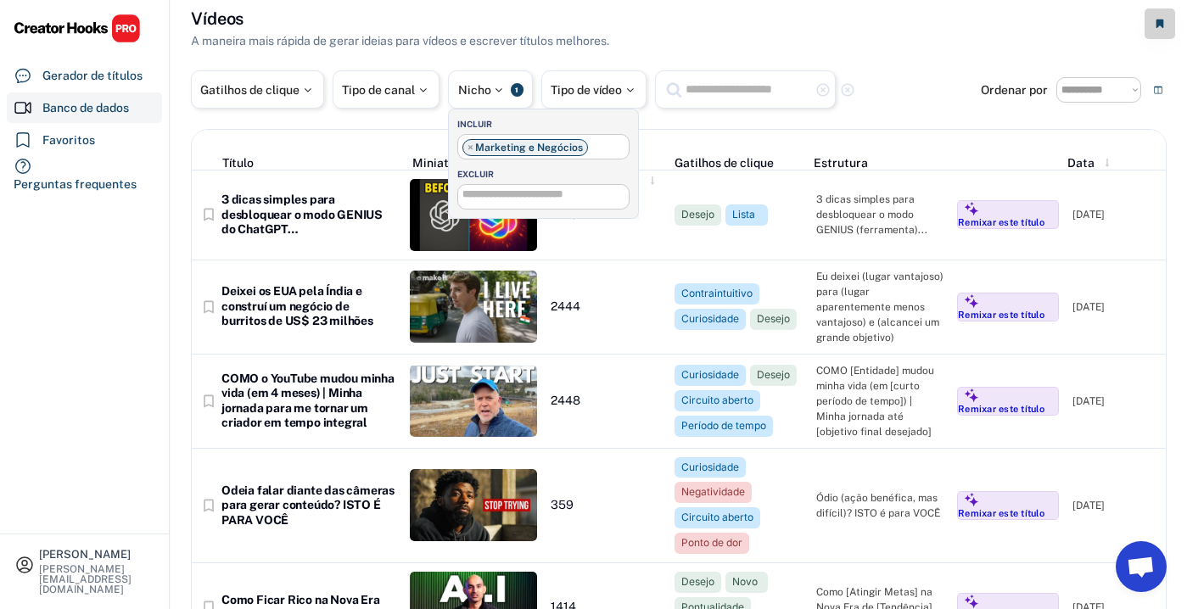
click at [749, 36] on div "Vídeos A maneira mais rápida de gerar ideias para vídeos e escrever títulos mel…" at bounding box center [679, 28] width 976 height 43
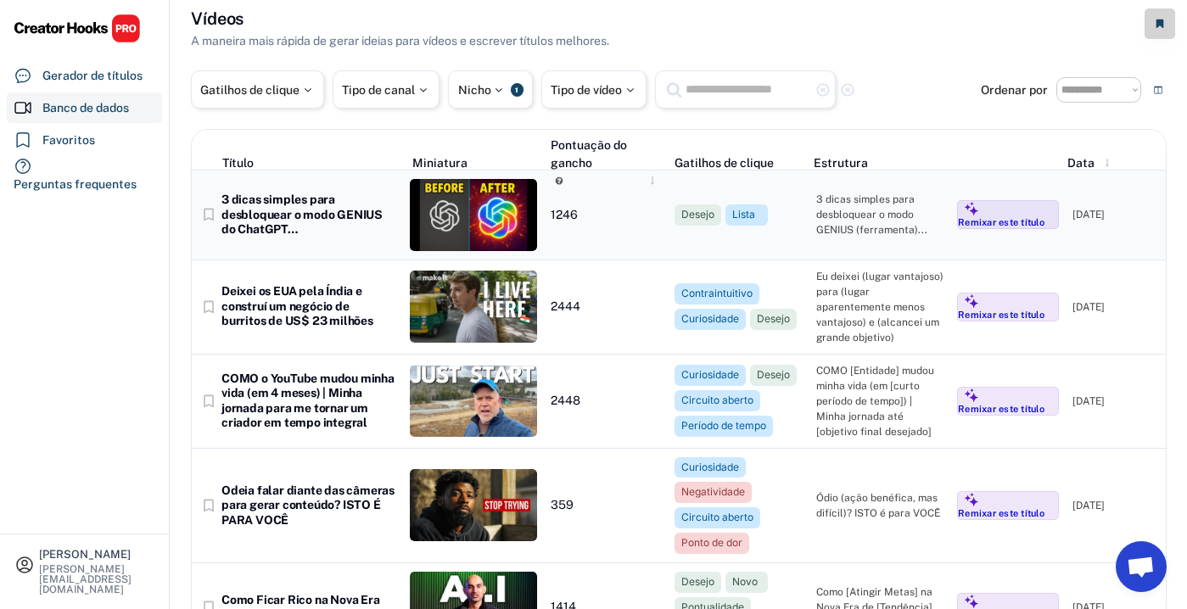
click at [450, 216] on img at bounding box center [474, 215] width 128 height 72
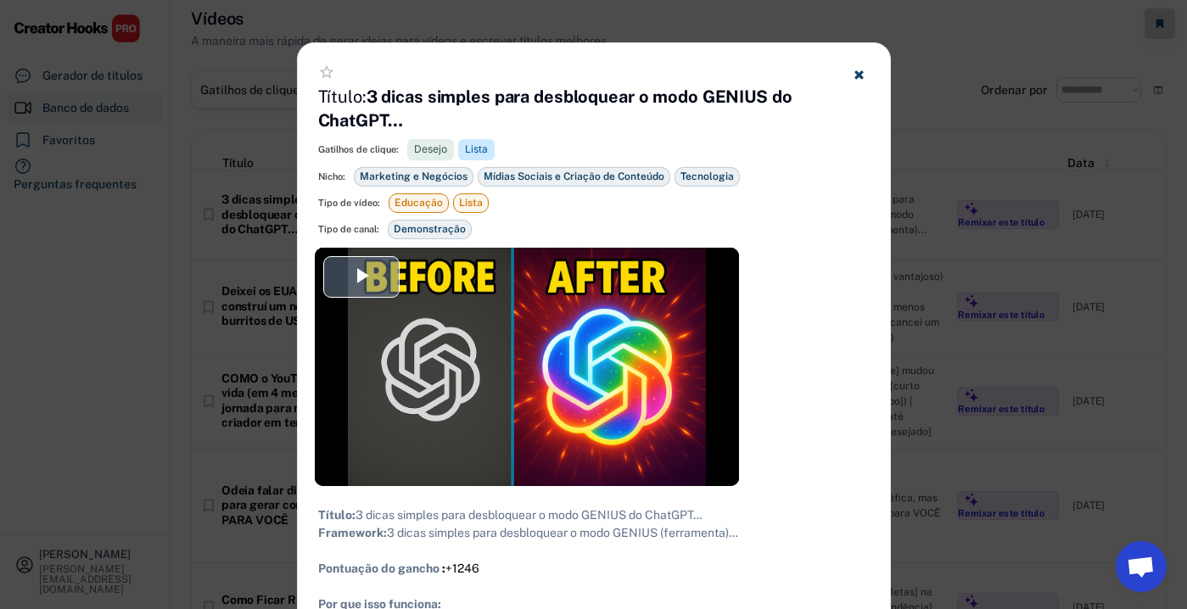
click at [491, 324] on div "Video Player" at bounding box center [527, 367] width 424 height 238
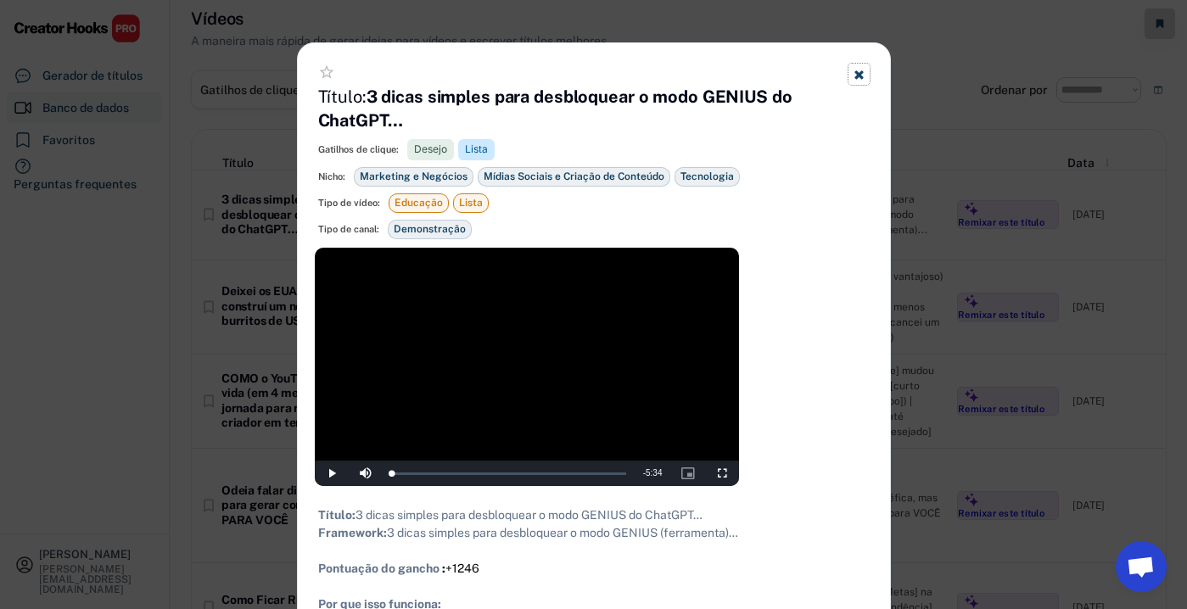
click at [854, 69] on icon at bounding box center [859, 74] width 13 height 13
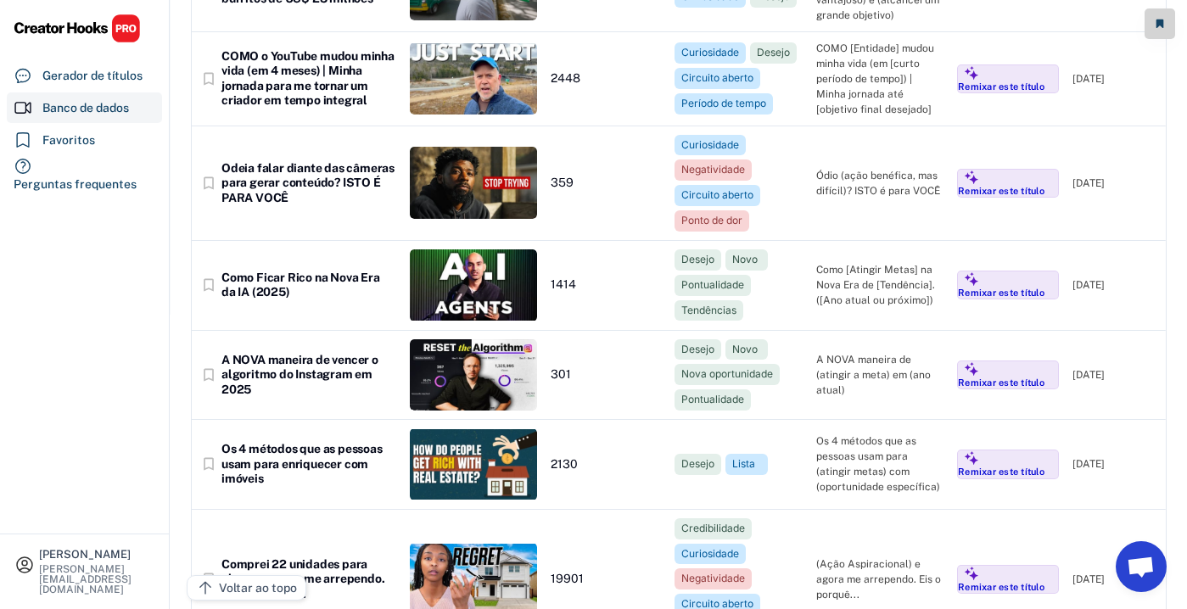
scroll to position [0, 0]
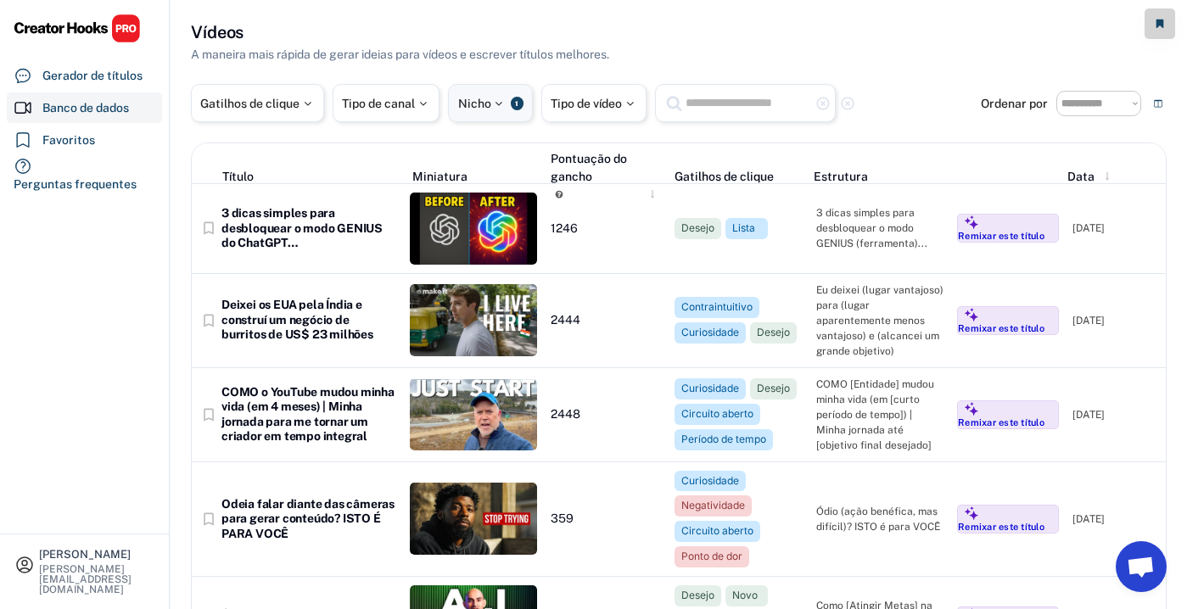
click at [485, 108] on font "Nicho" at bounding box center [474, 104] width 33 height 14
select select "**********"
select select
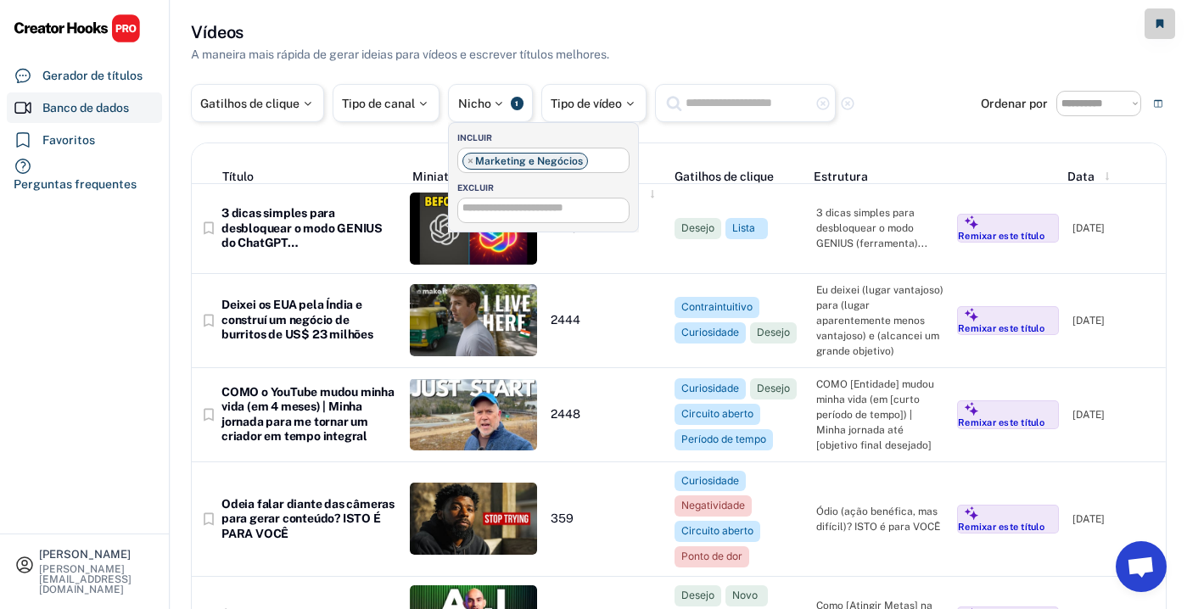
click at [585, 166] on ul "× Marketing e Negócios" at bounding box center [543, 158] width 171 height 21
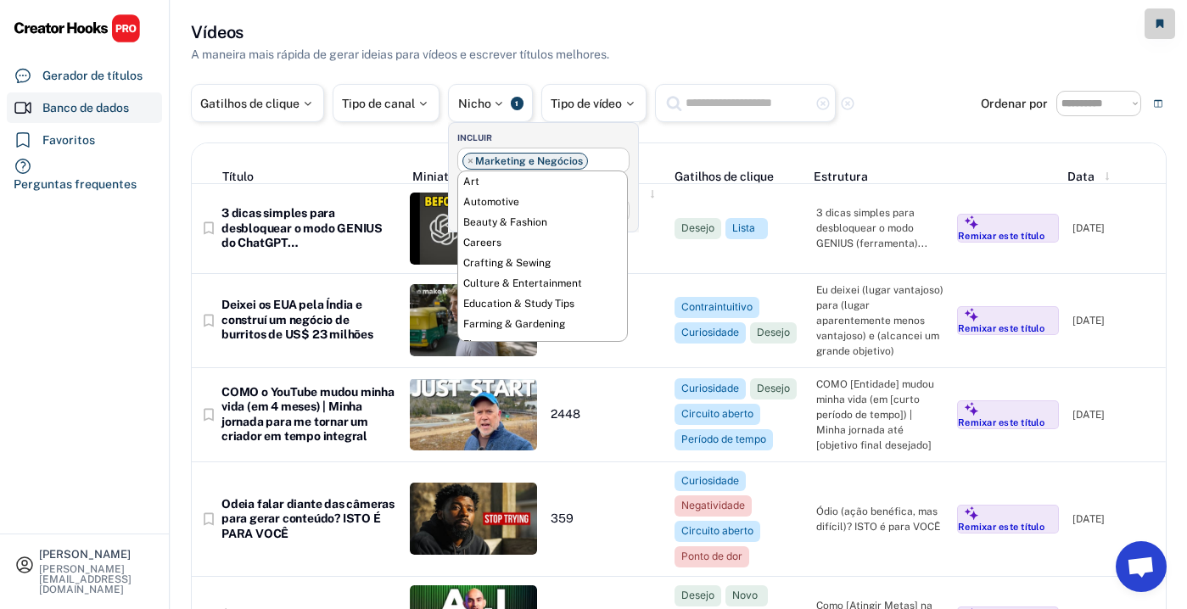
select select
type input "**********"
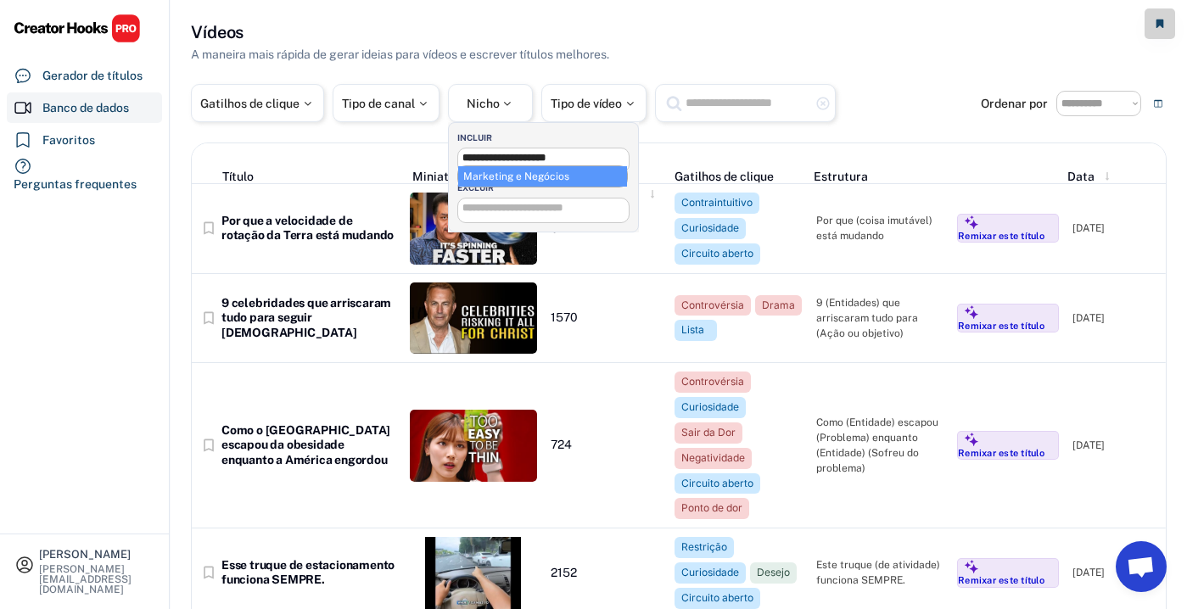
click at [554, 153] on input "**********" at bounding box center [547, 158] width 171 height 11
click at [554, 153] on input "search" at bounding box center [547, 158] width 171 height 11
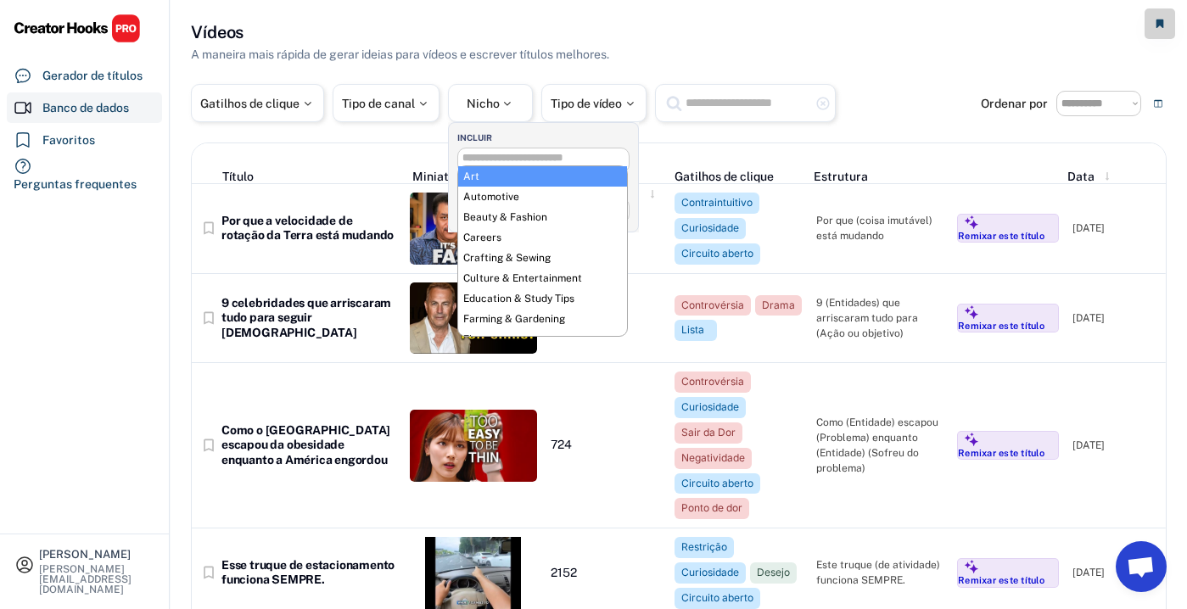
click at [554, 153] on input "search" at bounding box center [547, 158] width 171 height 11
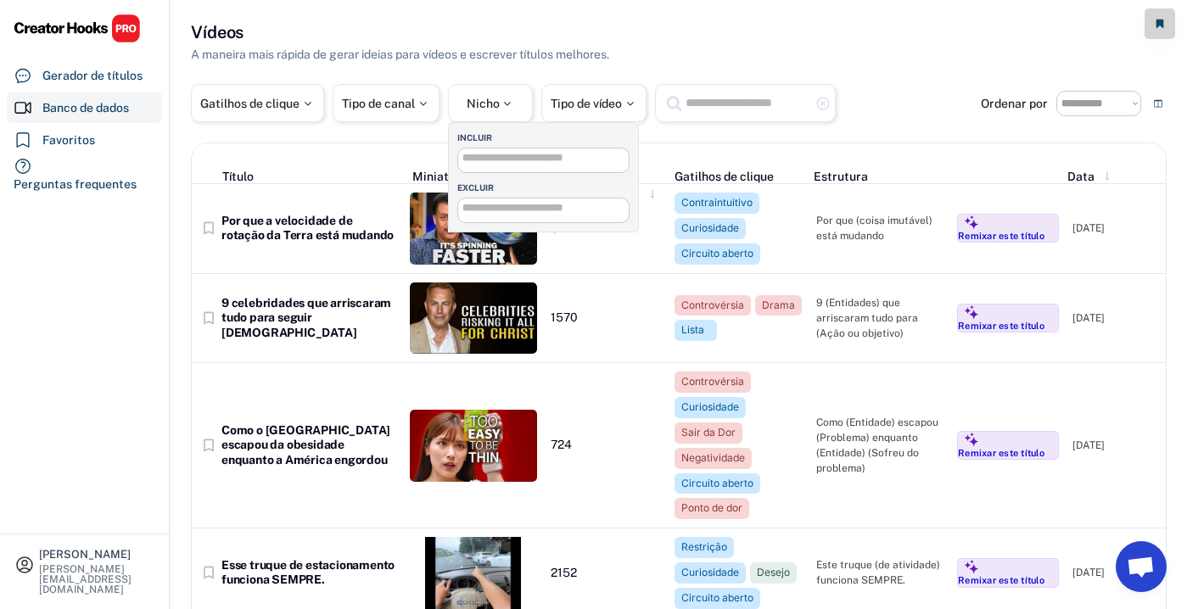
click at [545, 161] on input "search" at bounding box center [547, 158] width 171 height 11
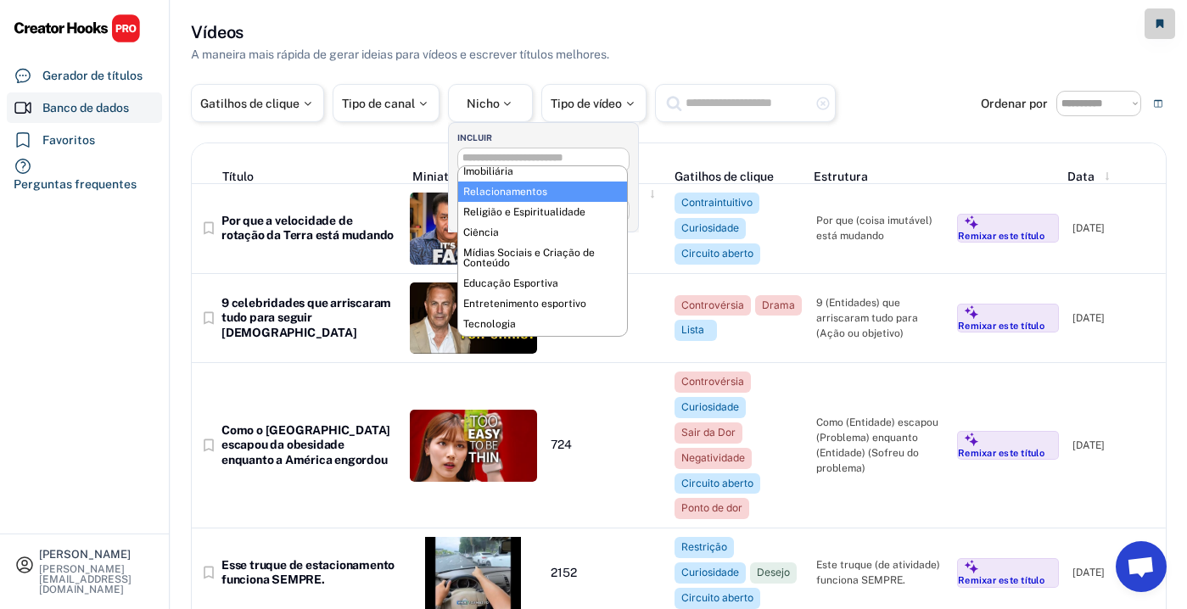
scroll to position [625, 0]
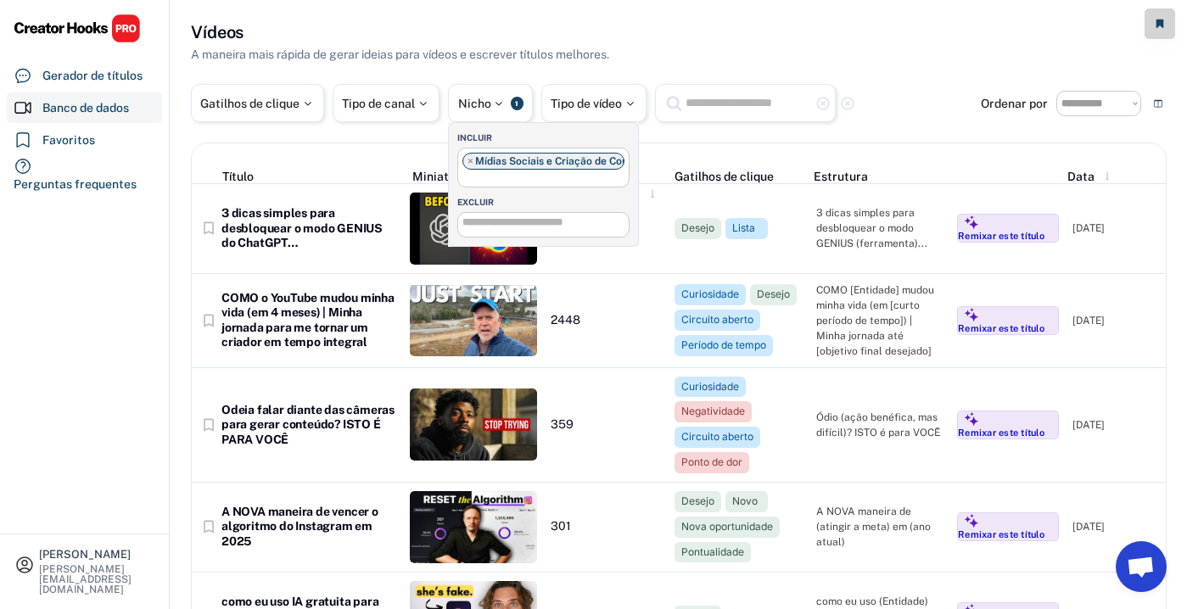
click at [664, 145] on div "Título Miniatura Pontuação do gancho Gatilhos de clique Estrutura Data Data" at bounding box center [679, 163] width 974 height 41
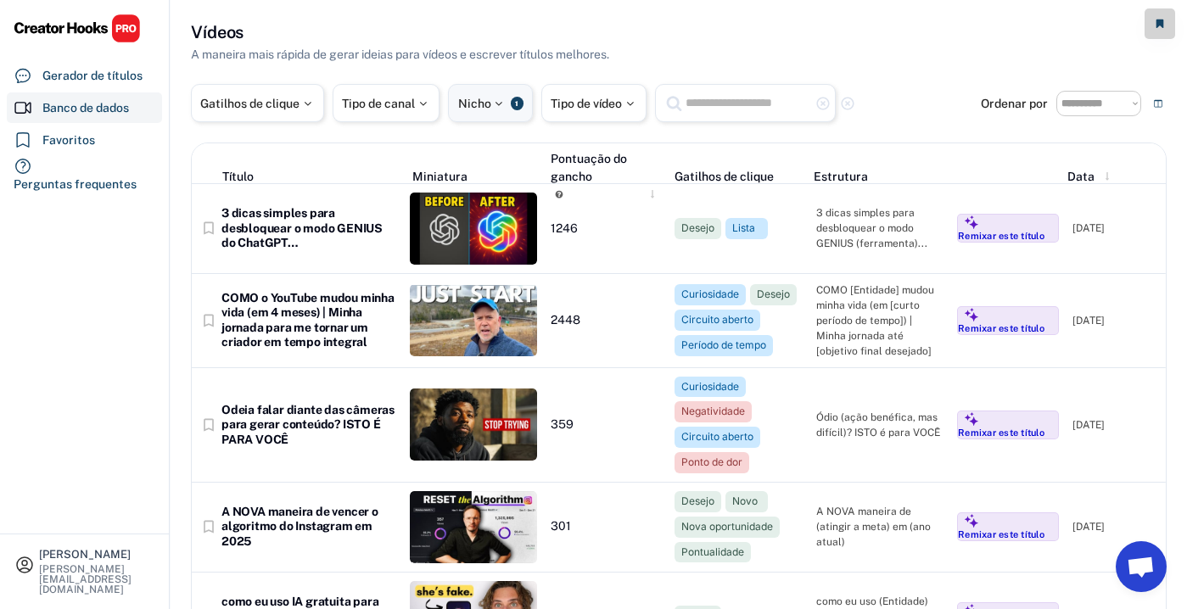
click at [500, 108] on div at bounding box center [498, 104] width 15 height 12
select select "**********"
select select
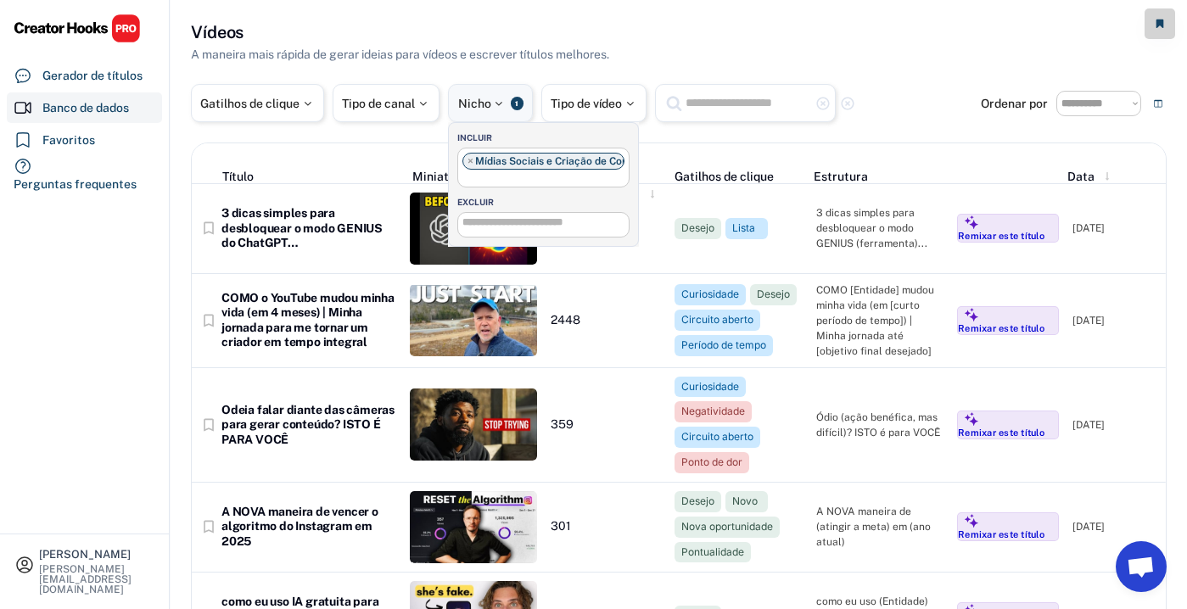
scroll to position [476, 0]
click at [517, 180] on ul "× Mídias Sociais e Criação de Conteúdo" at bounding box center [543, 166] width 171 height 36
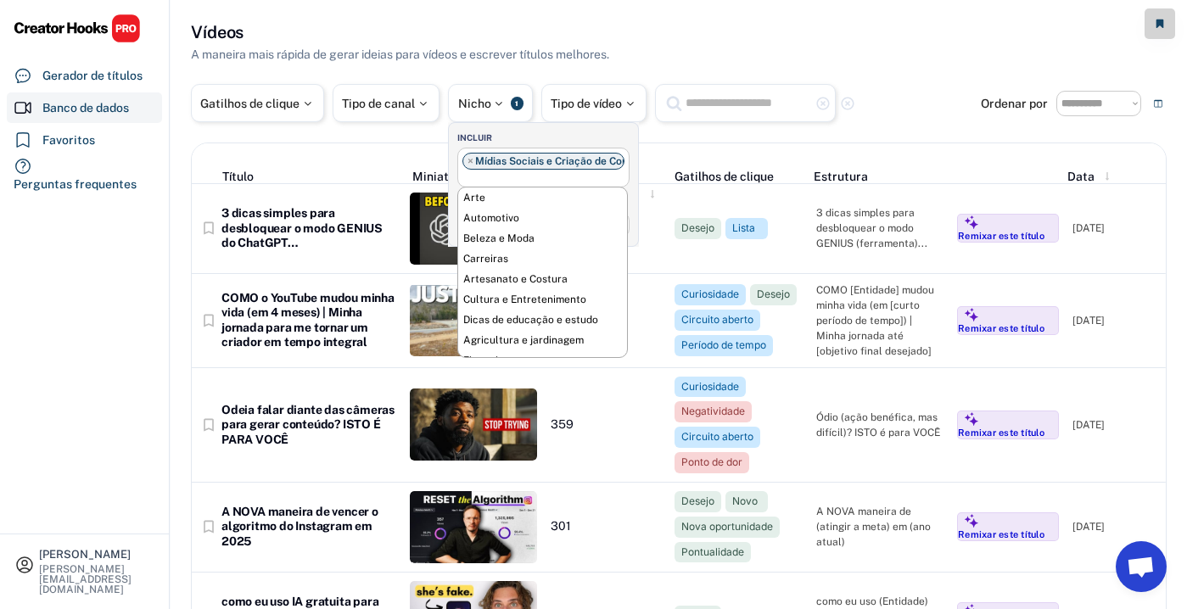
scroll to position [621, 0]
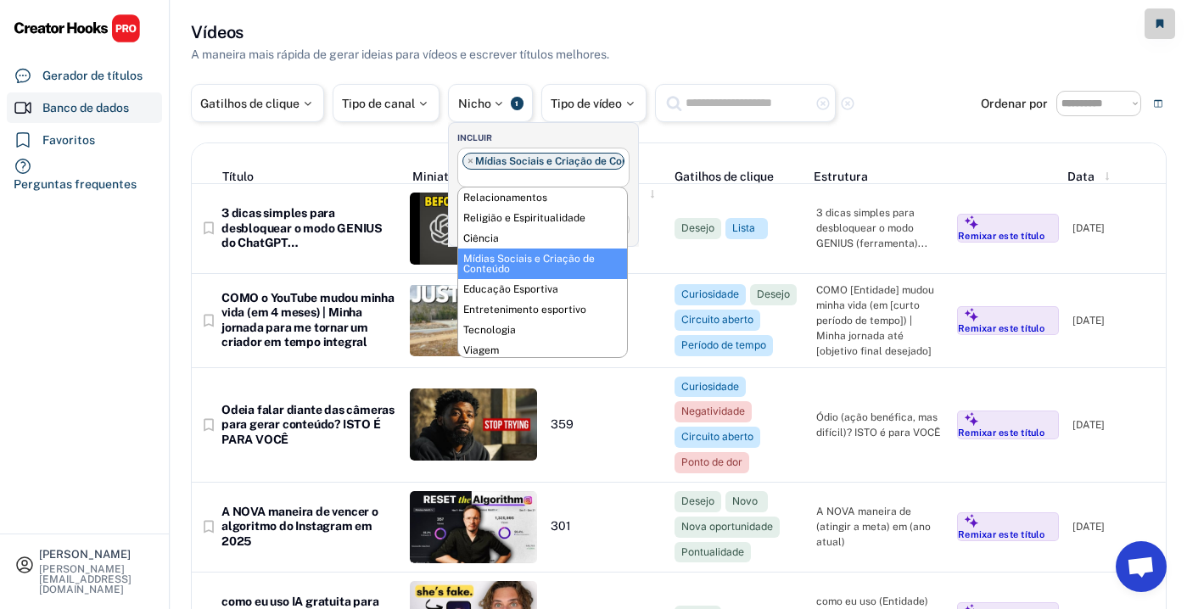
click at [629, 172] on ul "× Mídias Sociais e Criação de Conteúdo" at bounding box center [543, 166] width 171 height 36
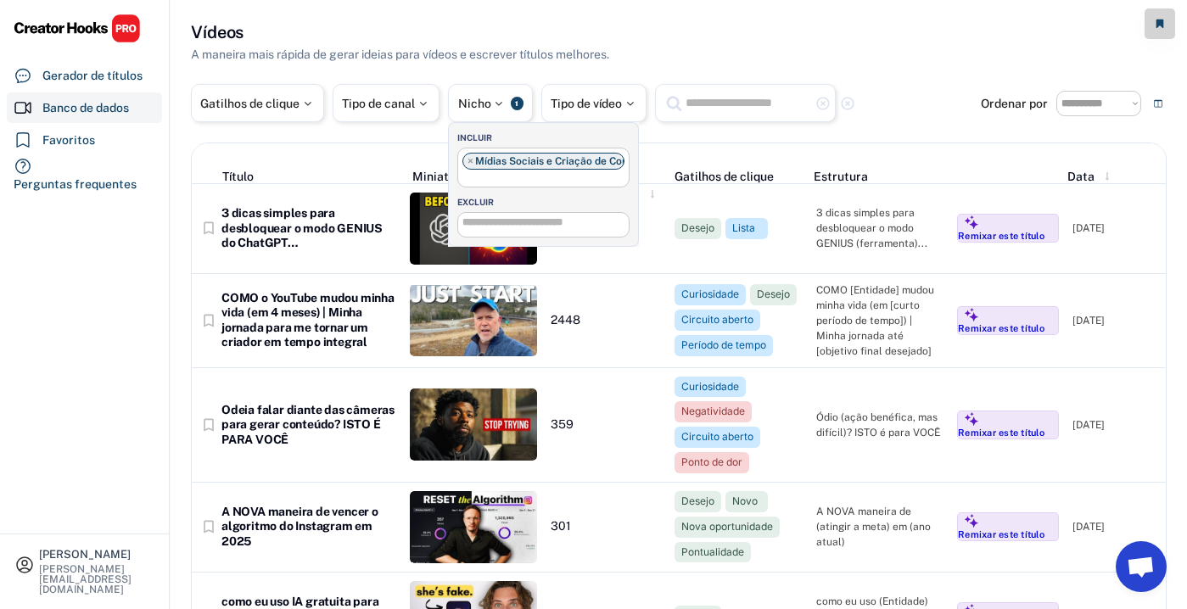
click at [559, 231] on div "**********" at bounding box center [543, 224] width 172 height 25
click at [551, 225] on input "search" at bounding box center [547, 222] width 171 height 11
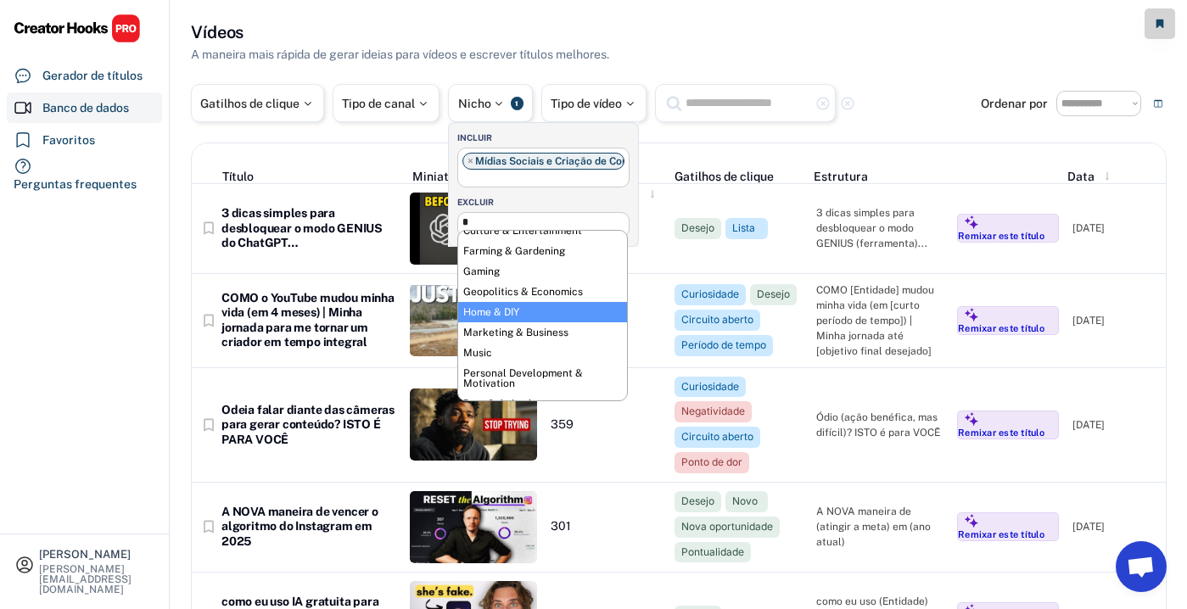
scroll to position [0, 0]
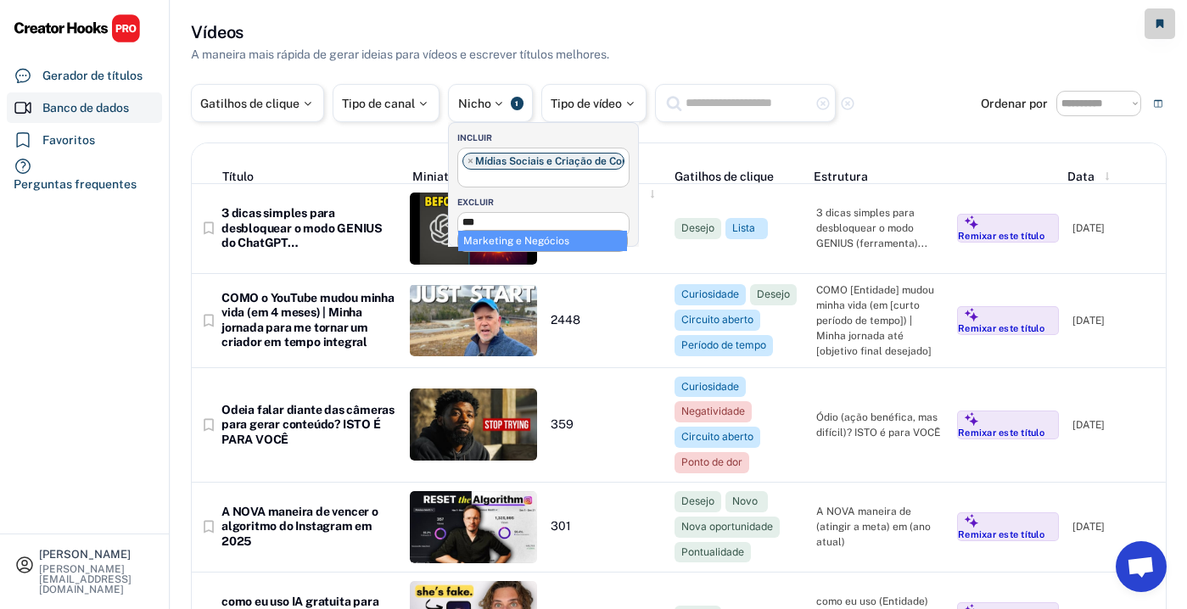
type input "***"
select select "**********"
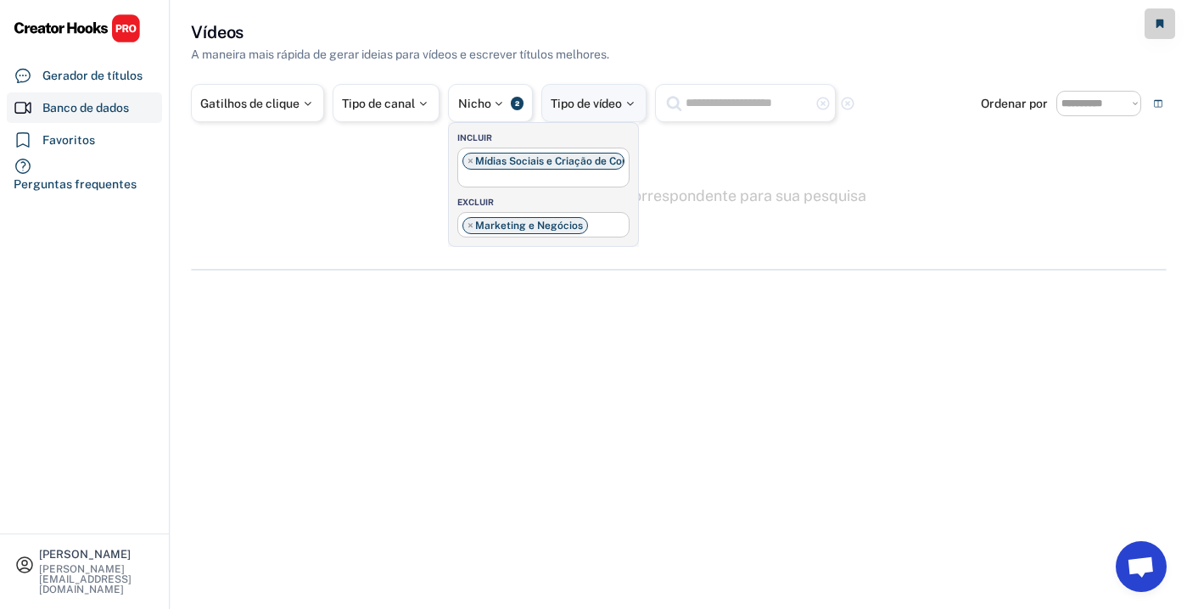
click at [547, 120] on div "Tipo de vídeo" at bounding box center [593, 103] width 105 height 38
select select
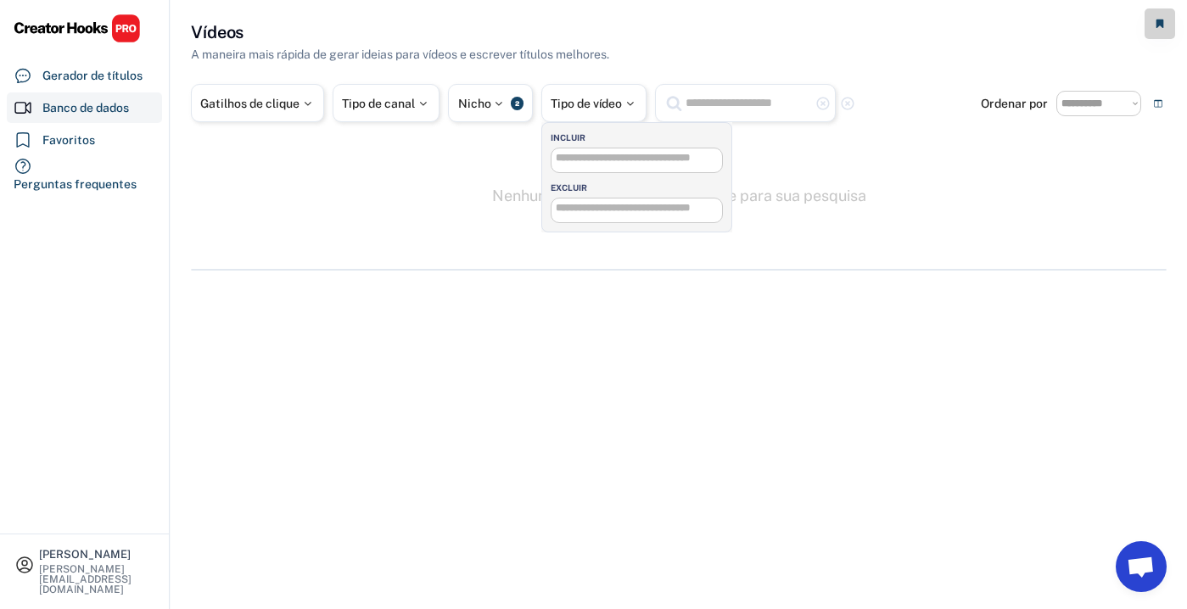
click at [576, 167] on div "**********" at bounding box center [637, 160] width 172 height 25
click at [577, 160] on input "search" at bounding box center [641, 158] width 171 height 11
